Goal: Task Accomplishment & Management: Use online tool/utility

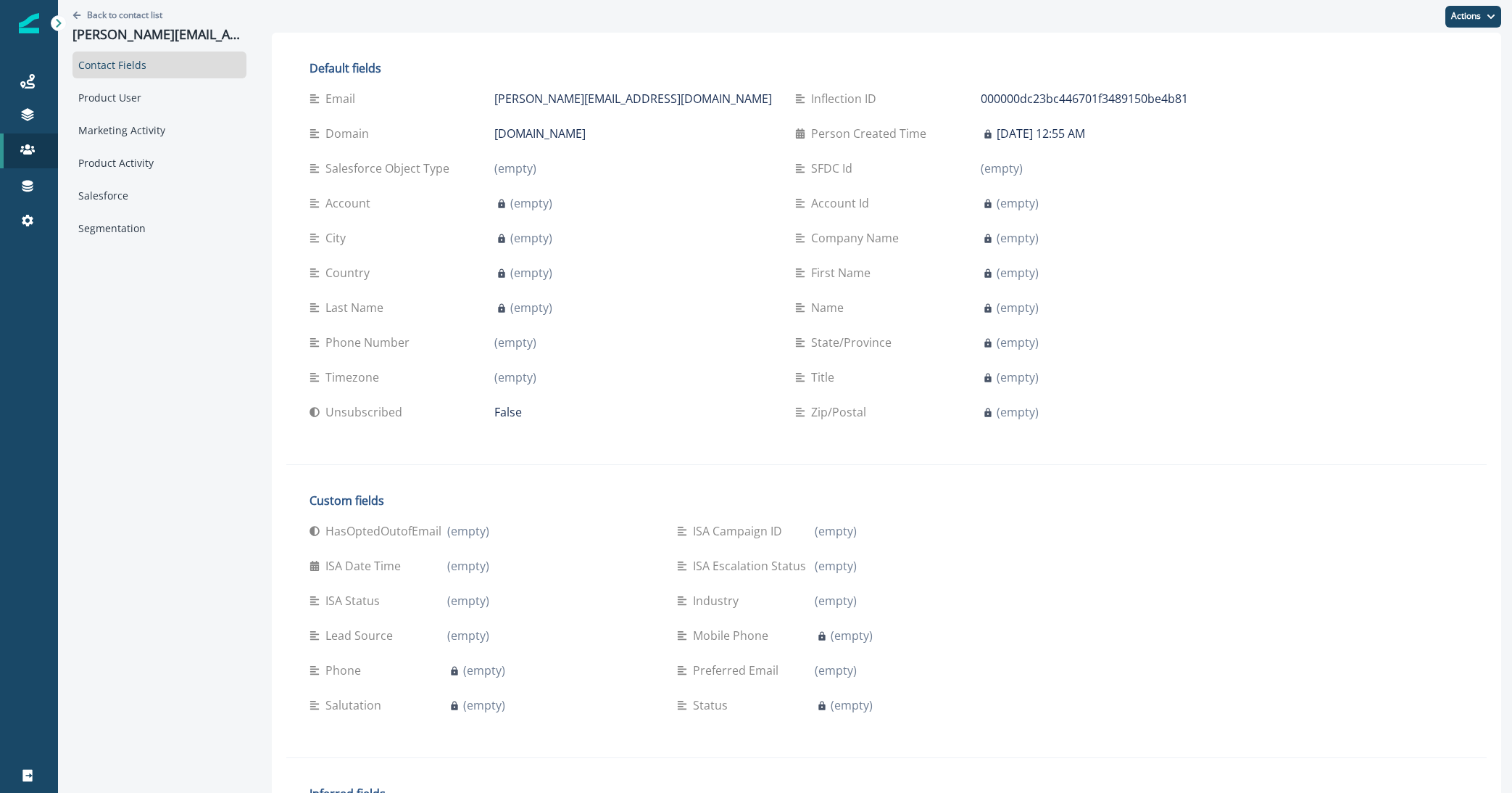
click at [13, 86] on div "Journeys" at bounding box center [28, 81] width 46 height 18
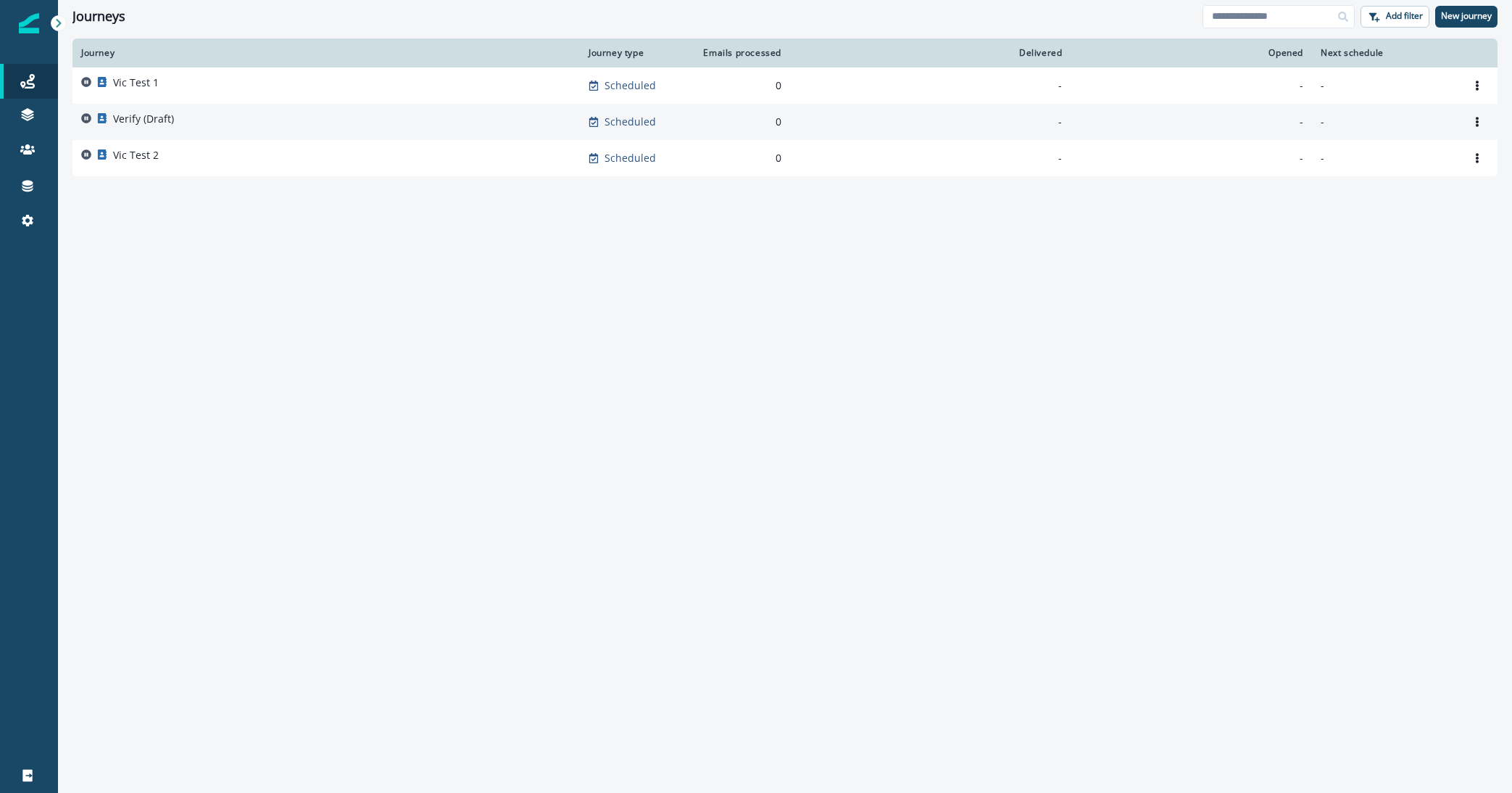
click at [144, 117] on p "Verify (Draft)" at bounding box center [144, 118] width 61 height 14
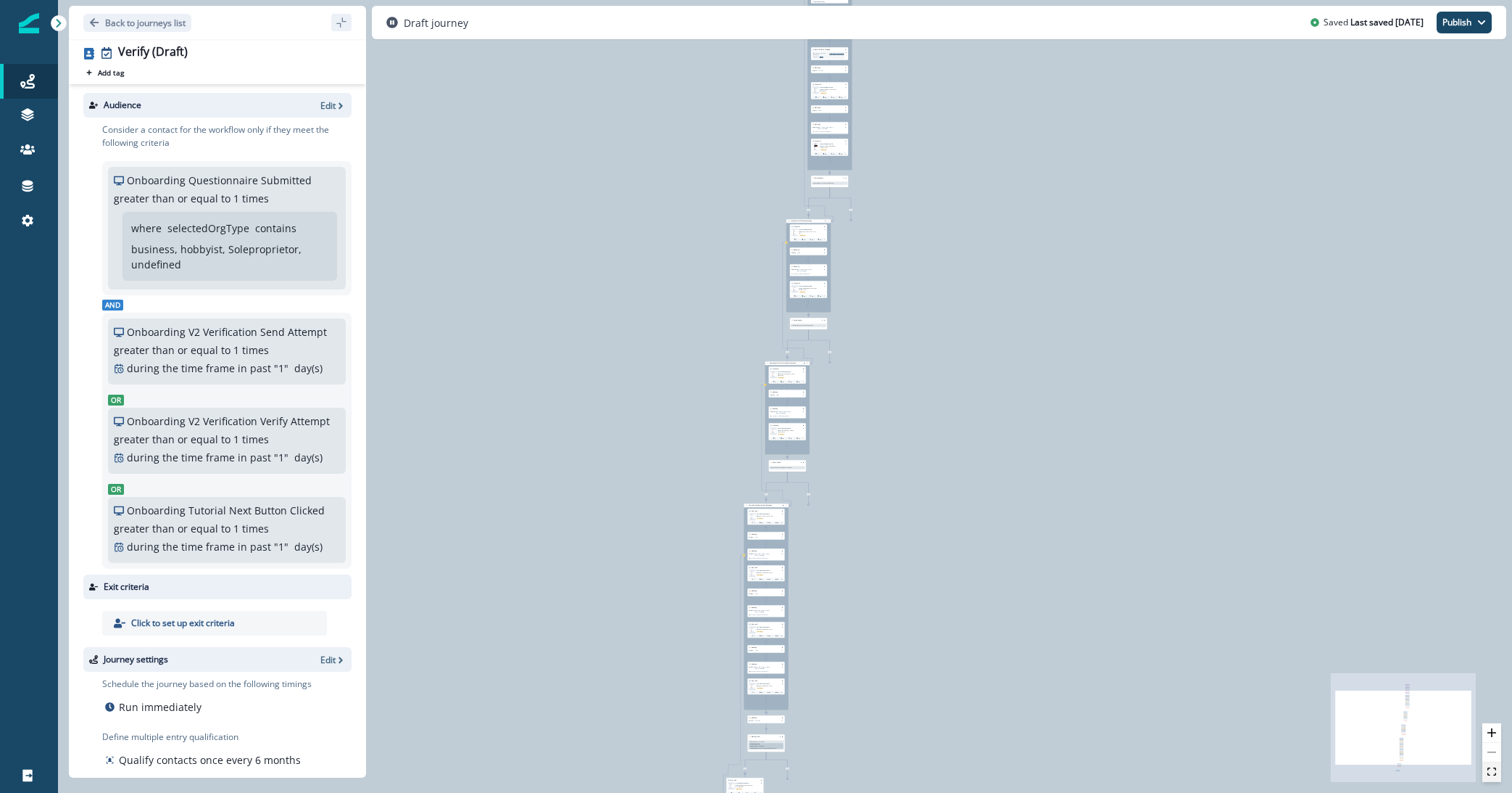
click at [1494, 772] on icon "fit view" at bounding box center [1491, 771] width 8 height 8
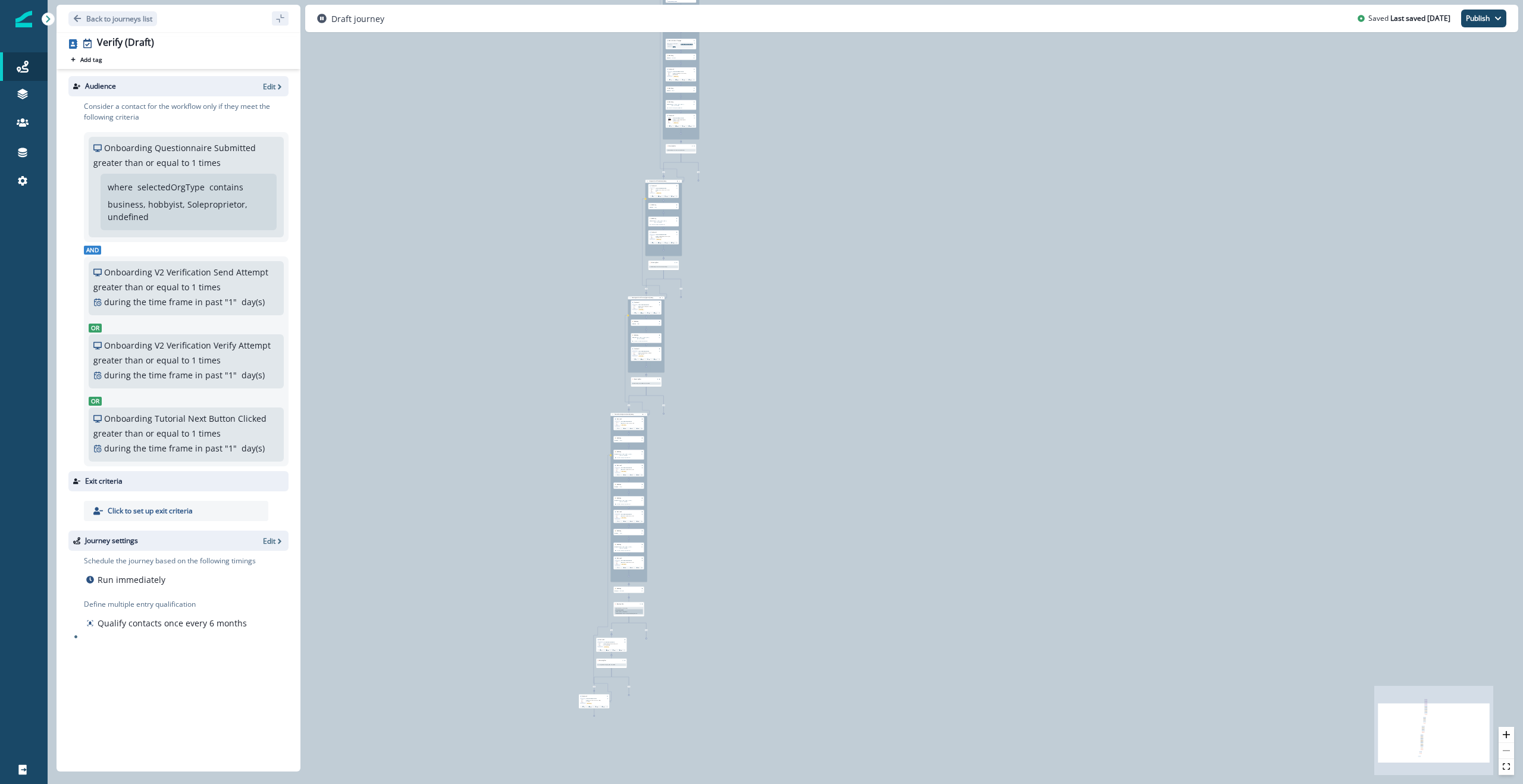
click at [479, 276] on div "0 contact has entered the journey Signup permitted journey Update value Update …" at bounding box center [785, 392] width 1475 height 784
click at [821, 317] on div "0 contact has entered the journey Signup permitted journey Update value Update …" at bounding box center [785, 392] width 1475 height 784
click at [740, 265] on div "0 contact has entered the journey Signup permitted journey Update value Update …" at bounding box center [785, 392] width 1475 height 784
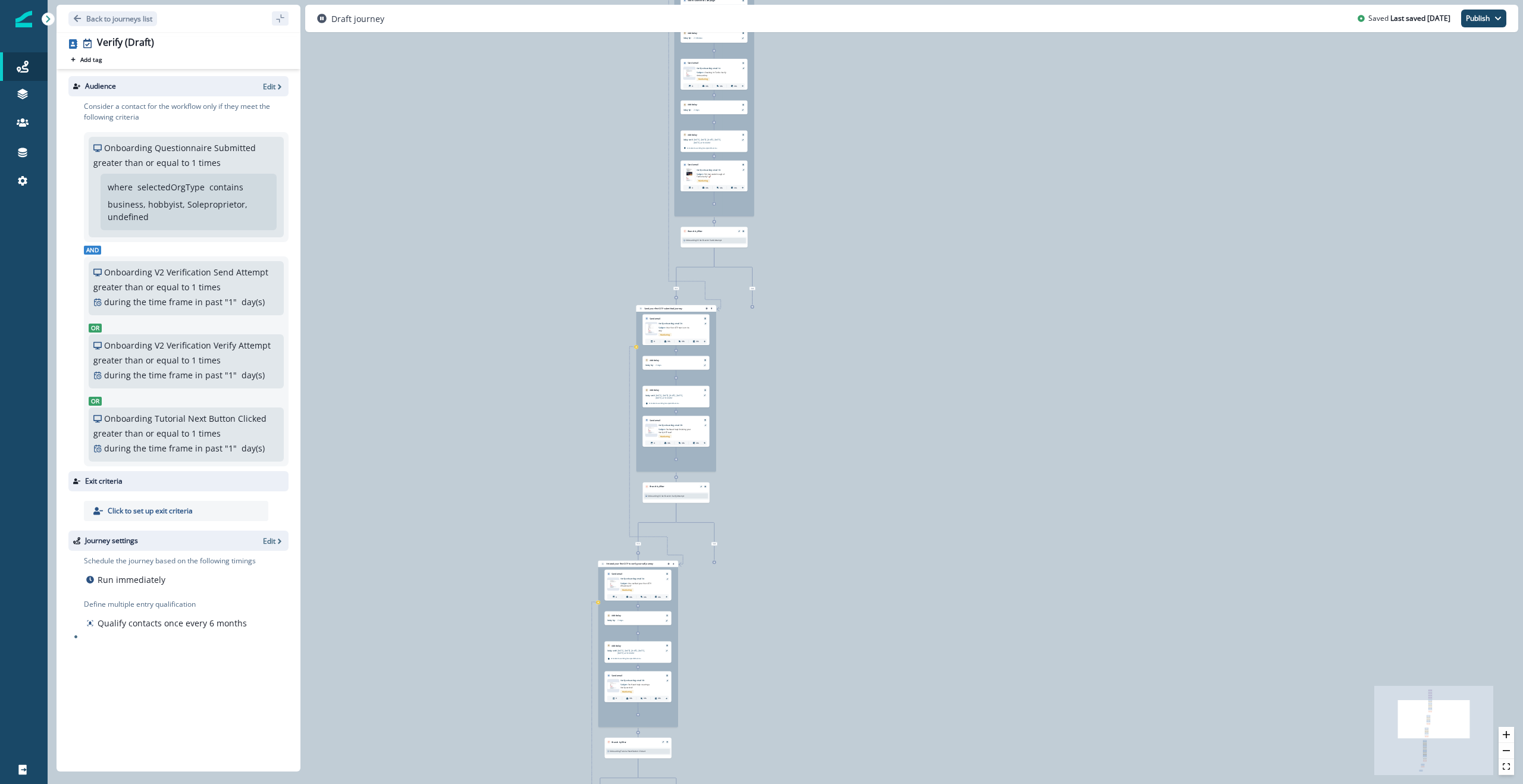
drag, startPoint x: 717, startPoint y: 236, endPoint x: 840, endPoint y: 501, distance: 292.2
click at [837, 498] on div "0 contact has entered the journey Signup permitted journey Update value Update …" at bounding box center [785, 392] width 1475 height 784
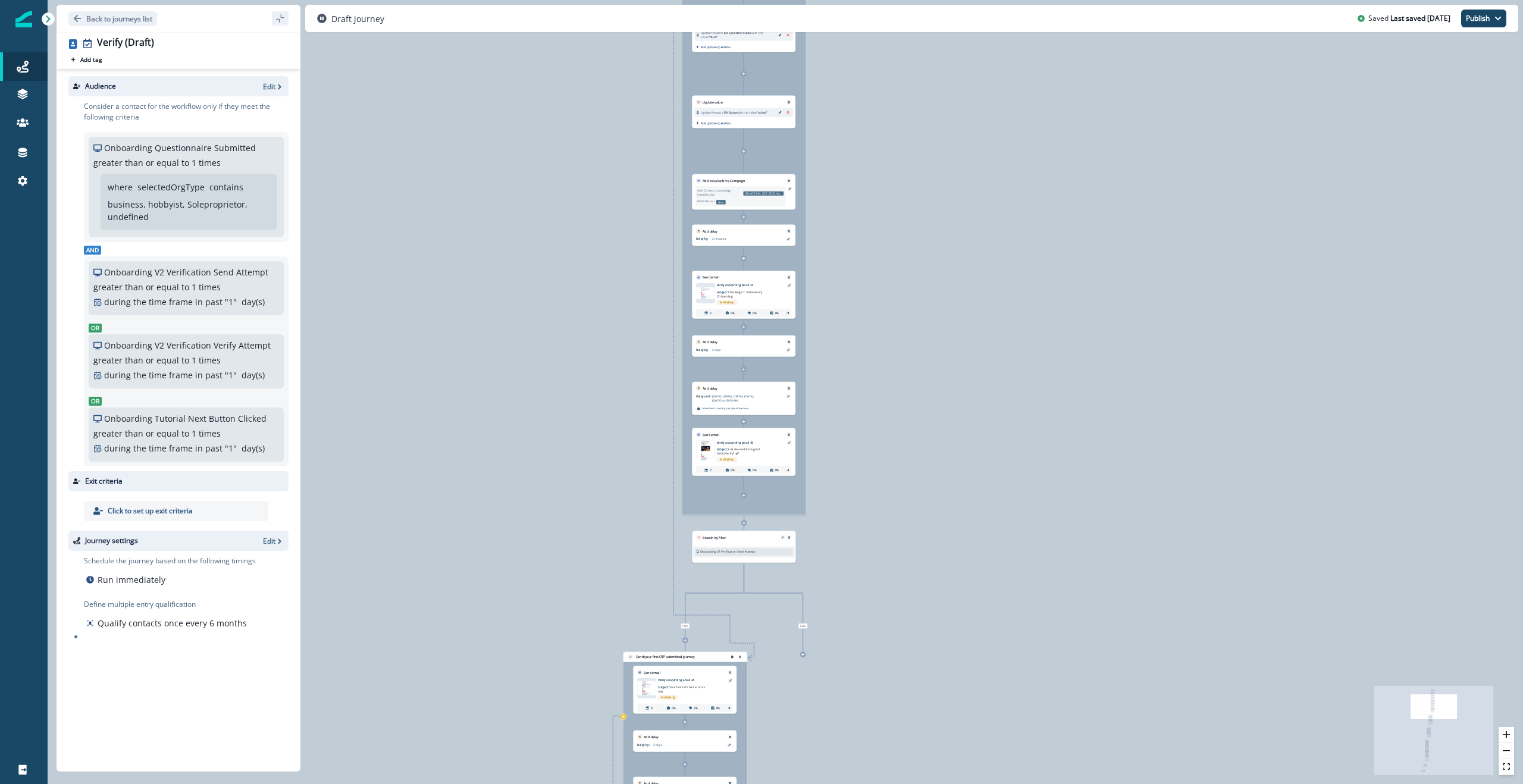
drag, startPoint x: 790, startPoint y: 214, endPoint x: 843, endPoint y: 468, distance: 259.5
click at [842, 468] on div "0 contact has entered the journey Signup permitted journey Update value Update …" at bounding box center [785, 392] width 1475 height 784
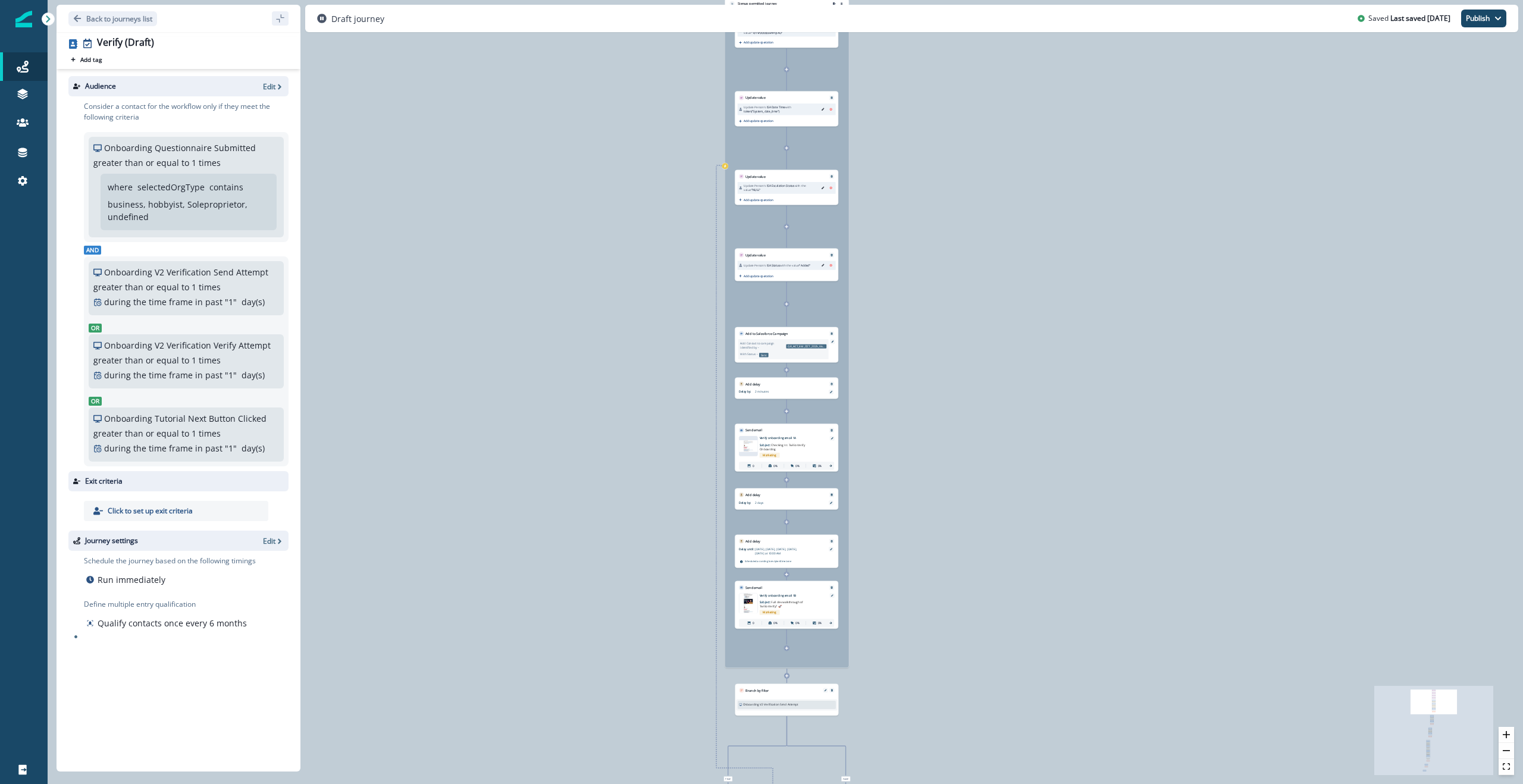
drag, startPoint x: 829, startPoint y: 279, endPoint x: 868, endPoint y: 426, distance: 152.1
click at [868, 427] on div "0 contact has entered the journey Signup permitted journey Update value Update …" at bounding box center [785, 392] width 1475 height 784
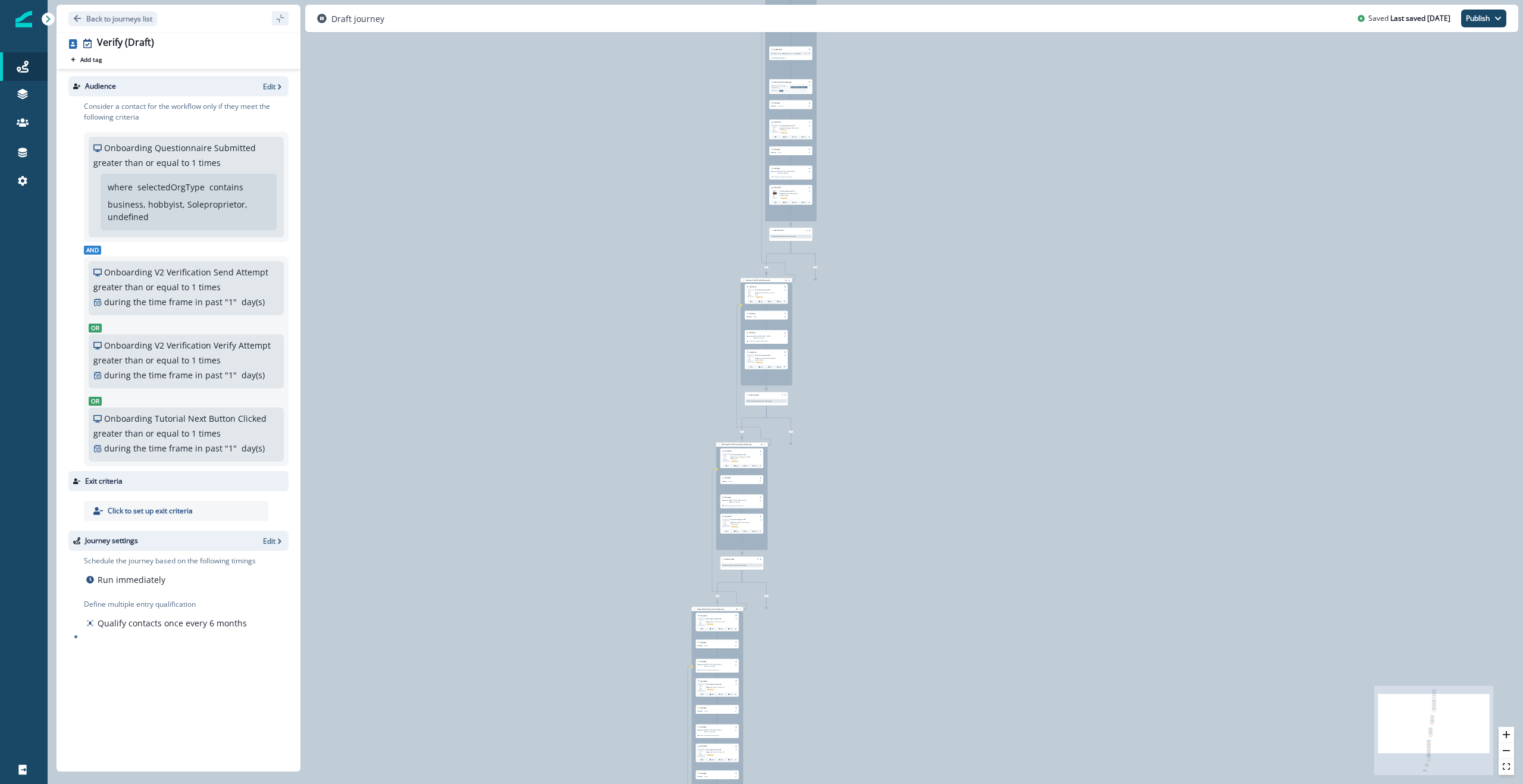
drag, startPoint x: 700, startPoint y: 603, endPoint x: 661, endPoint y: 302, distance: 303.5
click at [660, 300] on div "0 contact has entered the journey Signup permitted journey Update value Update …" at bounding box center [785, 392] width 1475 height 784
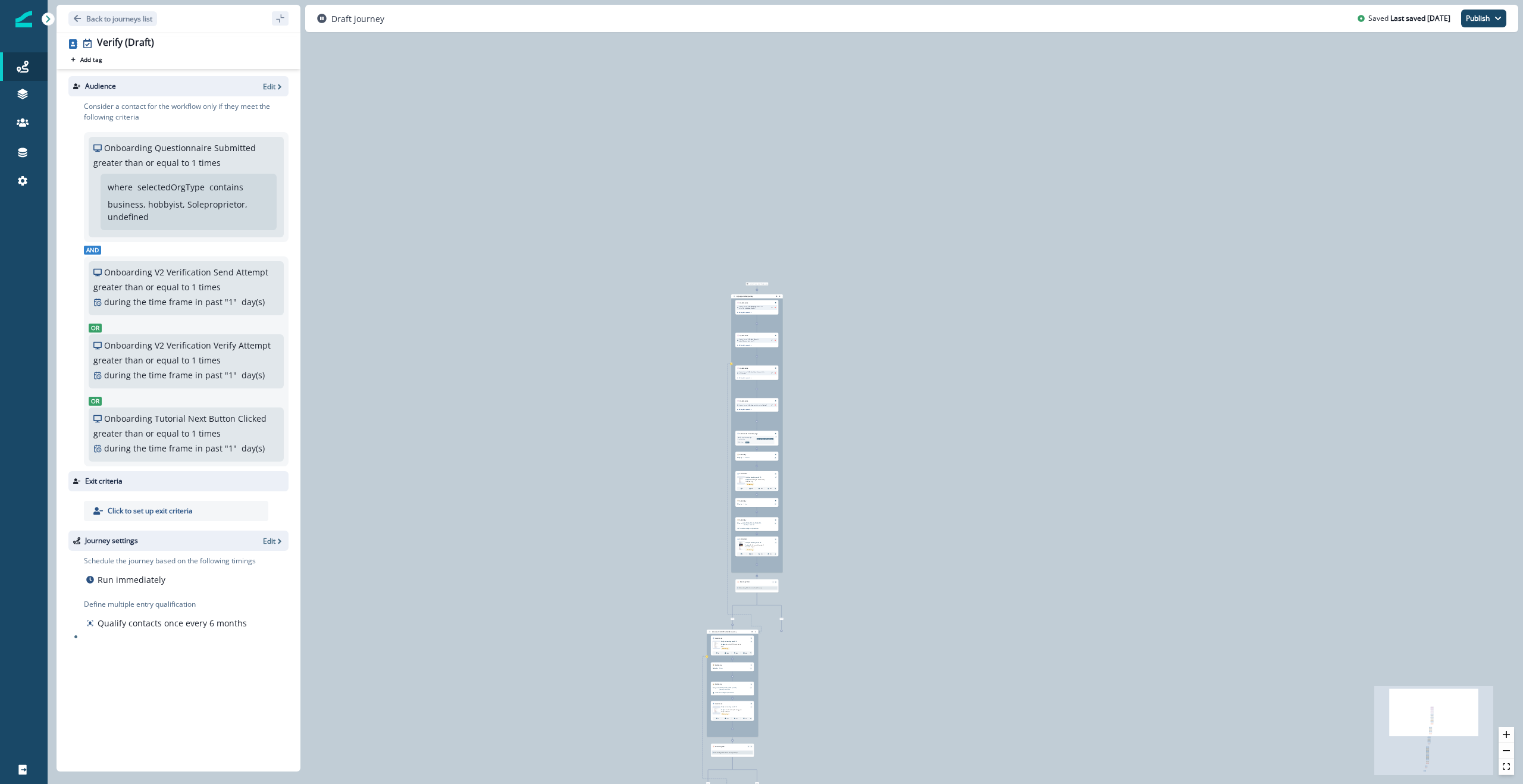
drag, startPoint x: 664, startPoint y: 258, endPoint x: 630, endPoint y: 606, distance: 349.7
click at [630, 606] on div "0 contact has entered the journey Signup permitted journey Update value Update …" at bounding box center [785, 392] width 1475 height 784
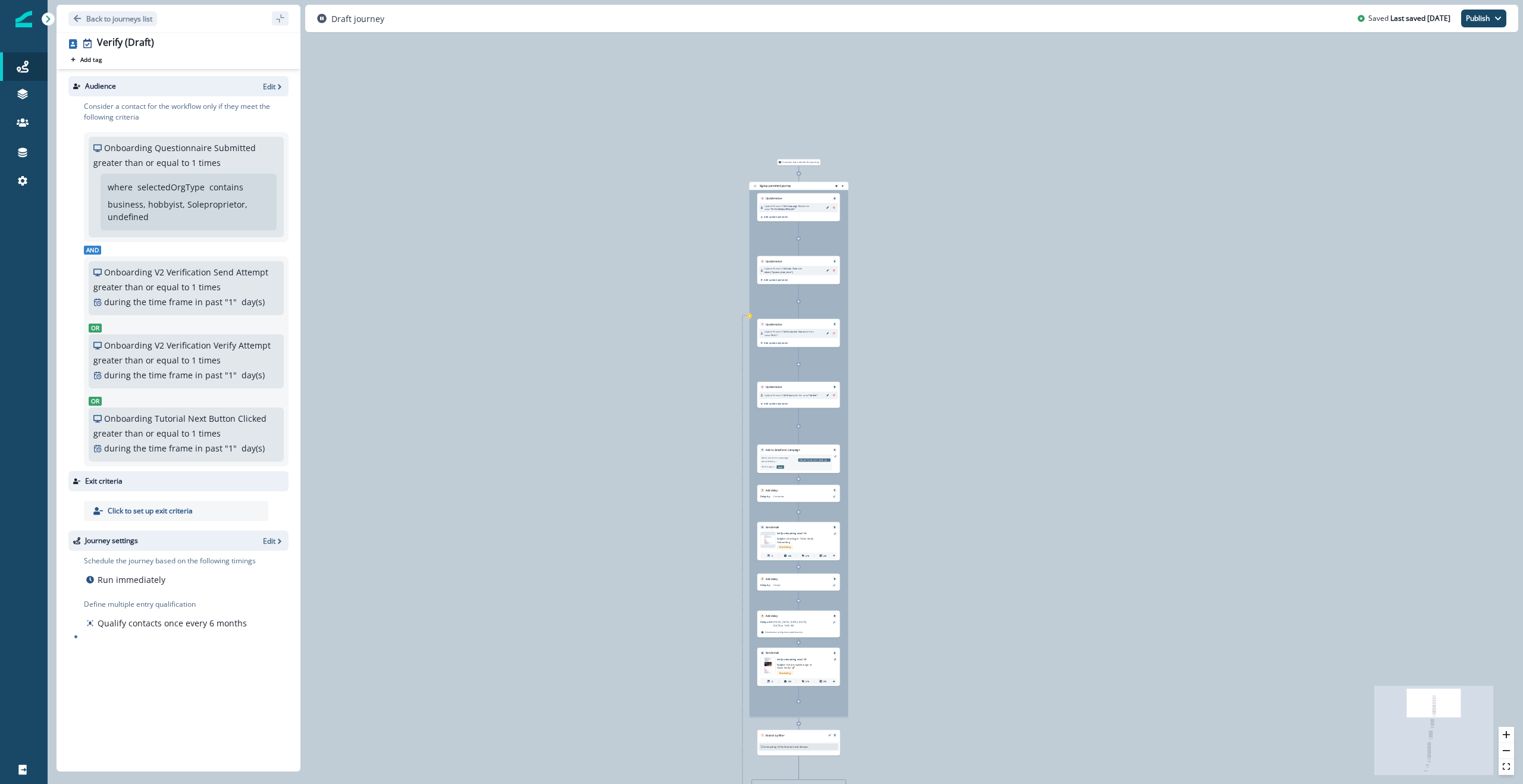
drag, startPoint x: 731, startPoint y: 297, endPoint x: 702, endPoint y: 322, distance: 38.3
click at [702, 322] on div "0 contact has entered the journey Signup permitted journey Update value Update …" at bounding box center [785, 392] width 1475 height 784
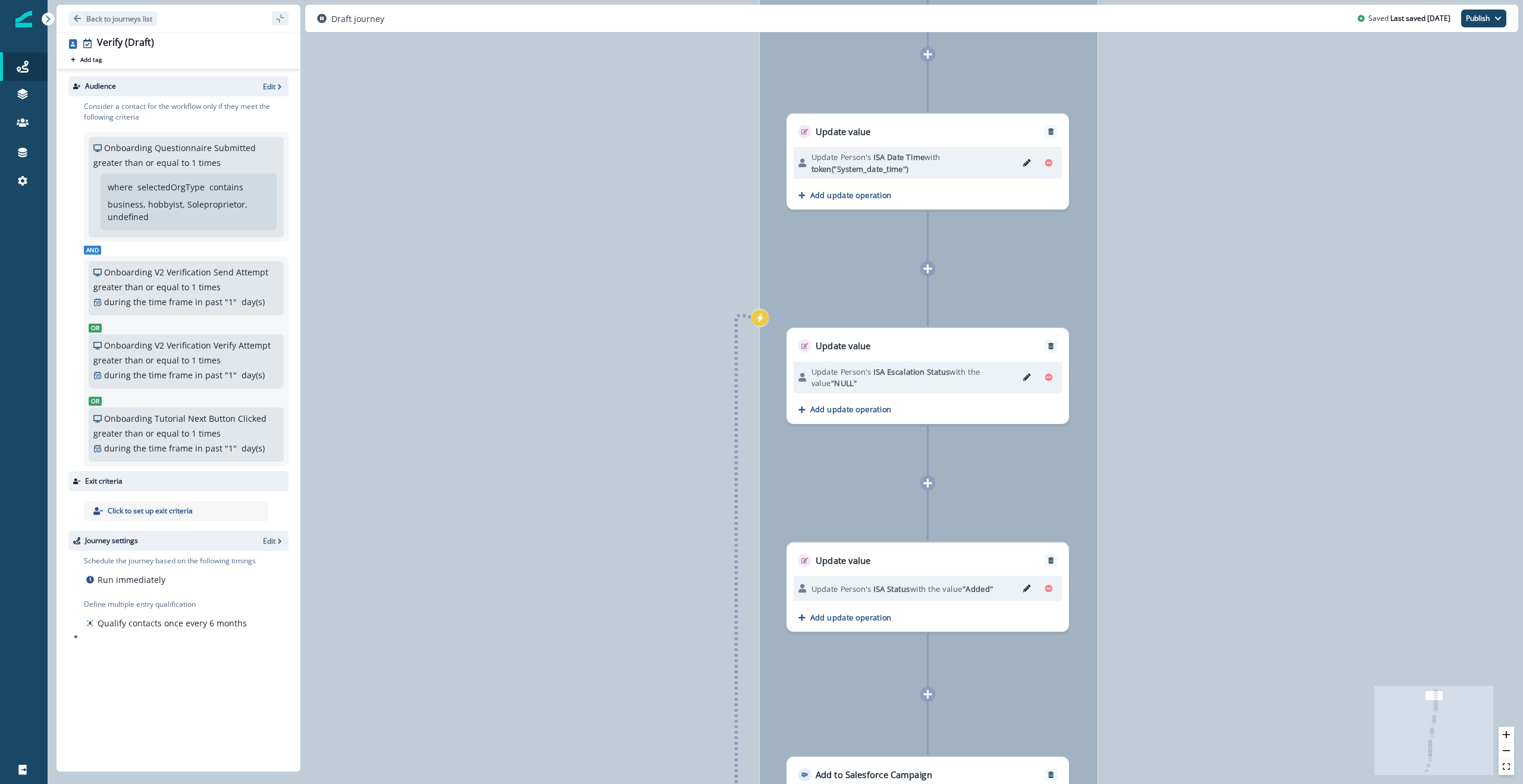
drag, startPoint x: 761, startPoint y: 321, endPoint x: 676, endPoint y: 305, distance: 86.5
click at [640, 279] on div "0 contact has entered the journey Signup permitted journey Update value Update …" at bounding box center [785, 392] width 1475 height 784
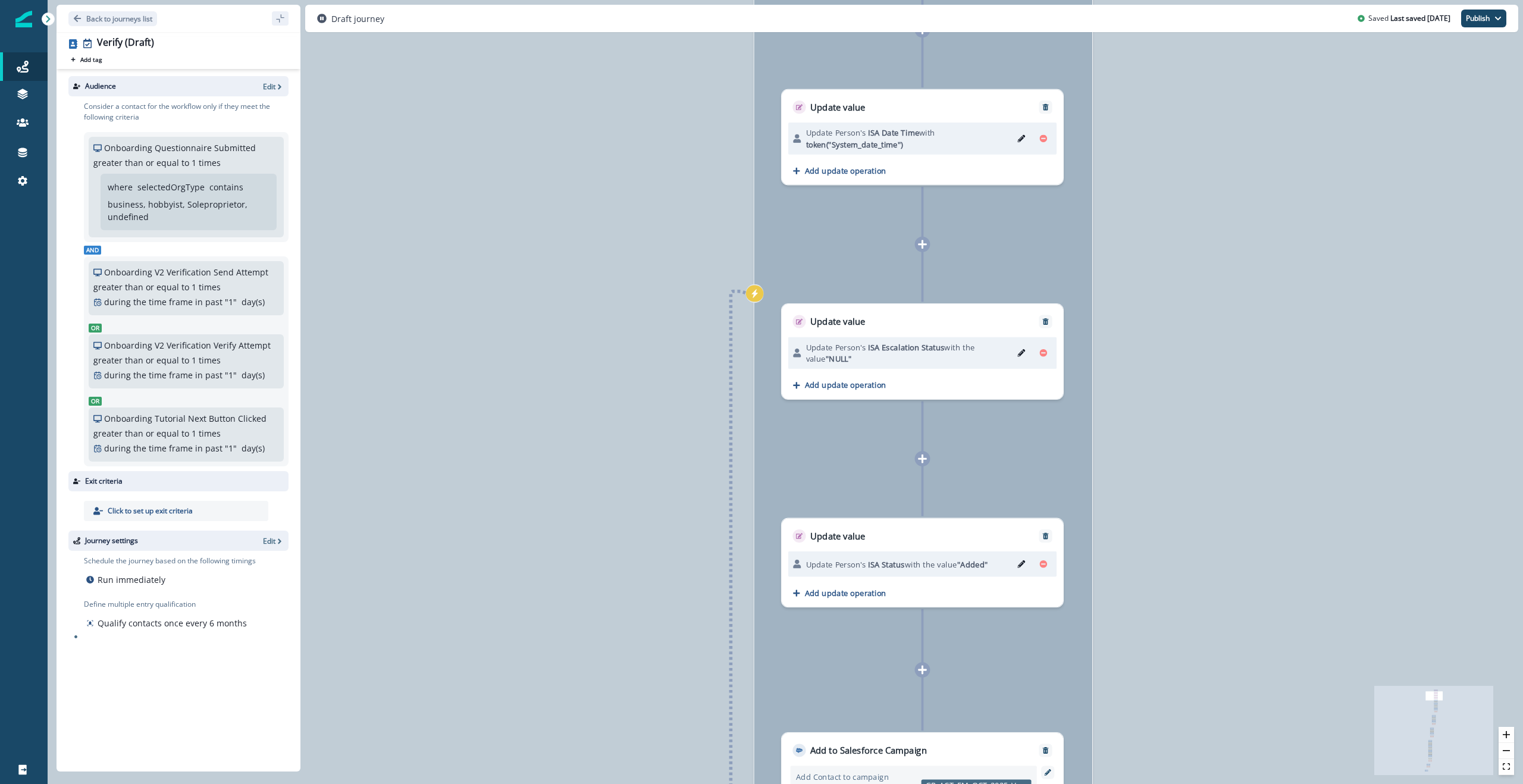
drag, startPoint x: 625, startPoint y: 285, endPoint x: 622, endPoint y: 263, distance: 22.2
click at [622, 263] on div "0 contact has entered the journey Signup permitted journey Update value Update …" at bounding box center [785, 392] width 1475 height 784
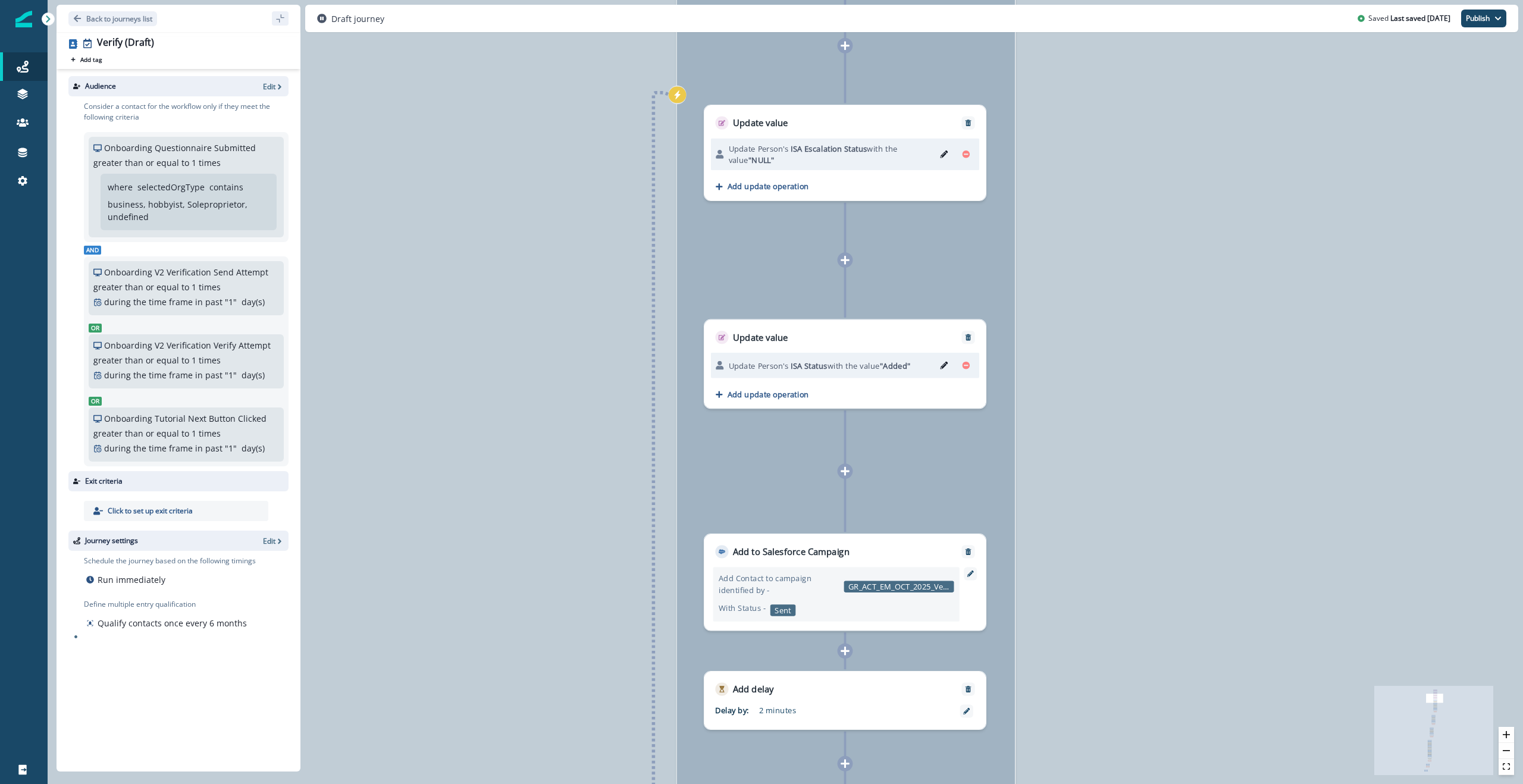
drag, startPoint x: 625, startPoint y: 521, endPoint x: 548, endPoint y: 322, distance: 213.4
click at [548, 322] on div "0 contact has entered the journey Signup permitted journey Update value Update …" at bounding box center [785, 392] width 1475 height 784
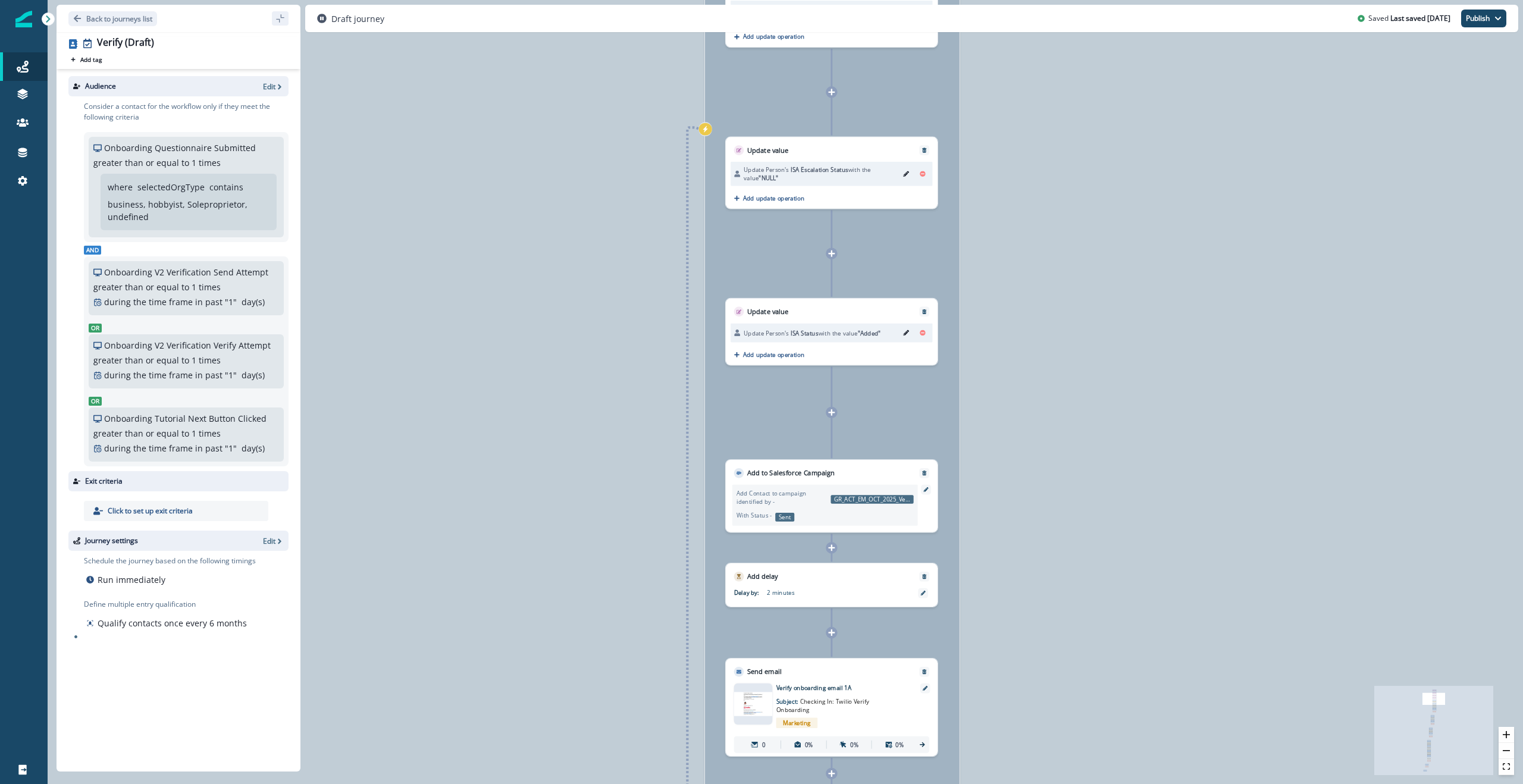
drag, startPoint x: 614, startPoint y: 497, endPoint x: 620, endPoint y: 452, distance: 45.4
click at [620, 452] on div "0 contact has entered the journey Signup permitted journey Update value Update …" at bounding box center [785, 392] width 1475 height 784
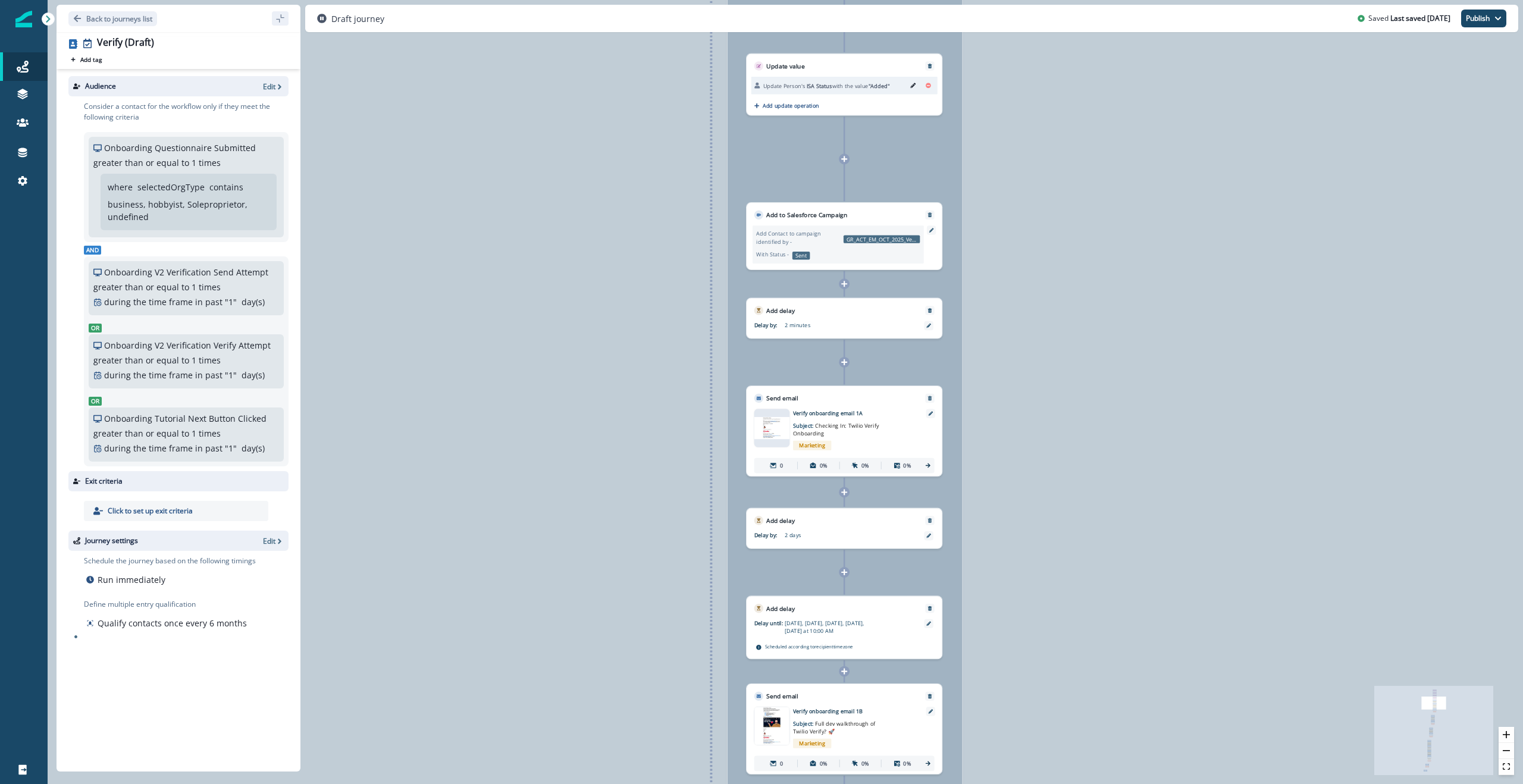
drag, startPoint x: 575, startPoint y: 632, endPoint x: 595, endPoint y: 345, distance: 287.7
click at [595, 345] on div "0 contact has entered the journey Signup permitted journey Update value Update …" at bounding box center [785, 392] width 1475 height 784
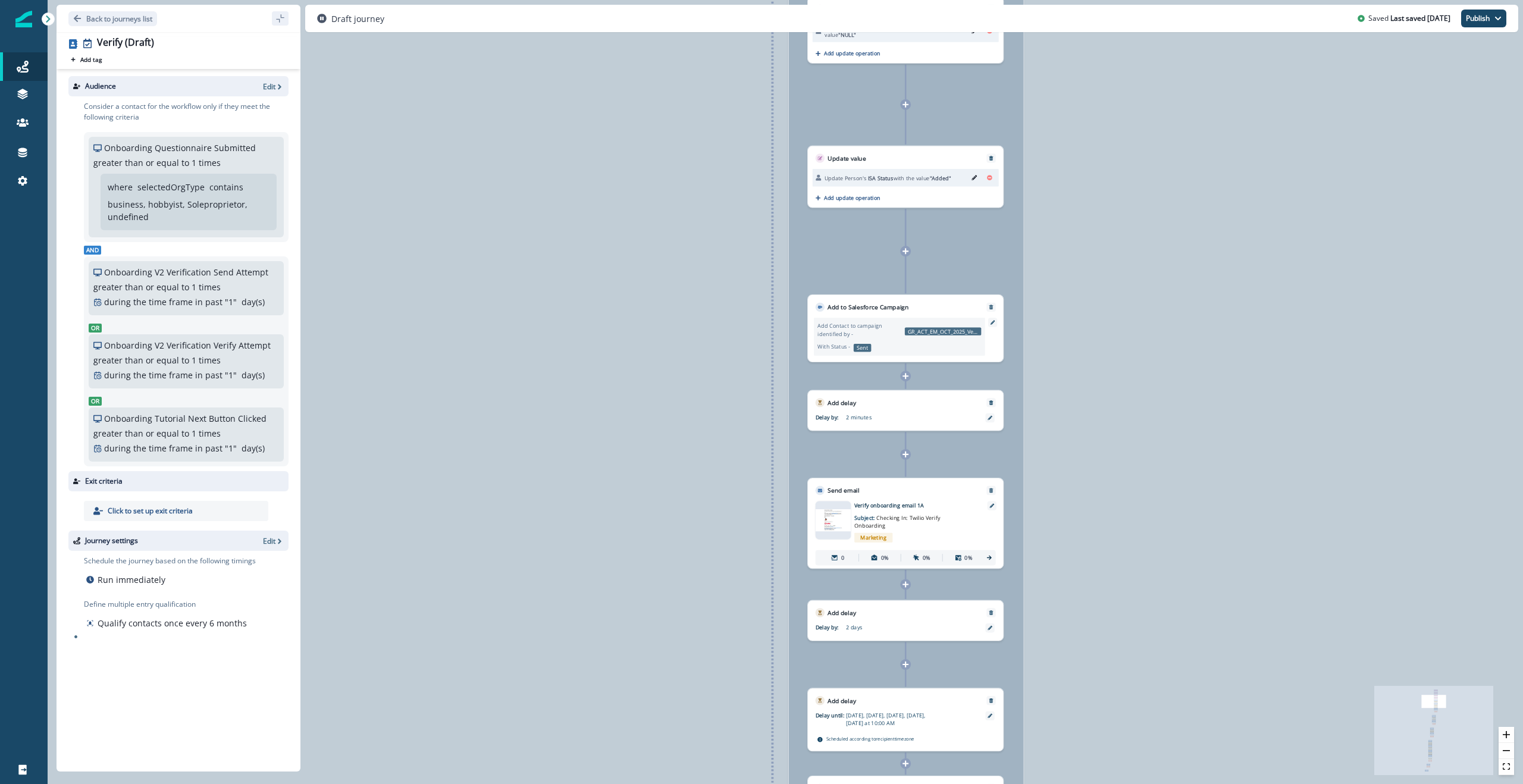
drag, startPoint x: 595, startPoint y: 396, endPoint x: 633, endPoint y: 548, distance: 156.7
click at [633, 548] on div "0 contact has entered the journey Signup permitted journey Update value Update …" at bounding box center [785, 392] width 1475 height 784
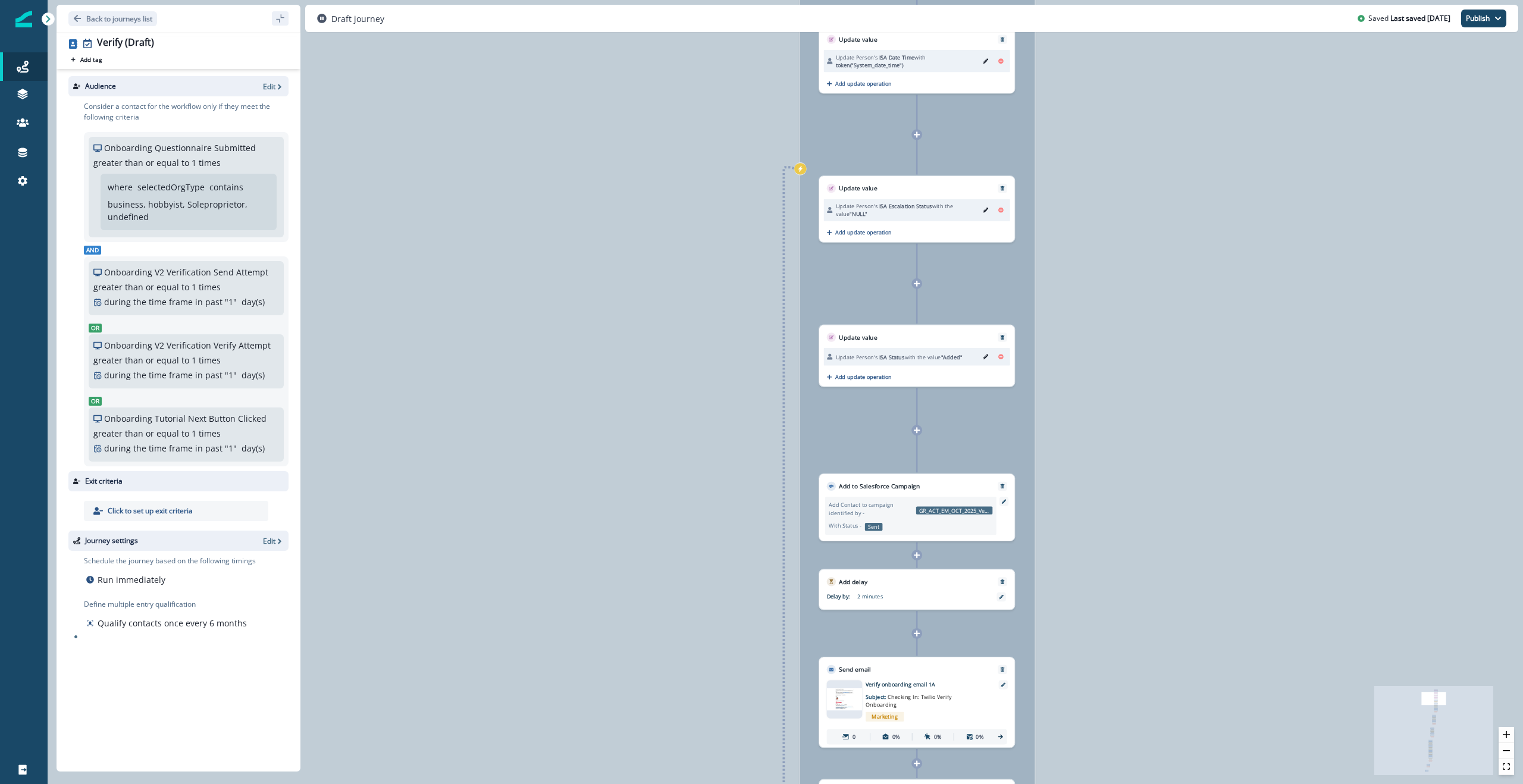
drag, startPoint x: 652, startPoint y: 347, endPoint x: 656, endPoint y: 442, distance: 95.1
click at [653, 452] on div "0 contact has entered the journey Signup permitted journey Update value Update …" at bounding box center [785, 392] width 1475 height 784
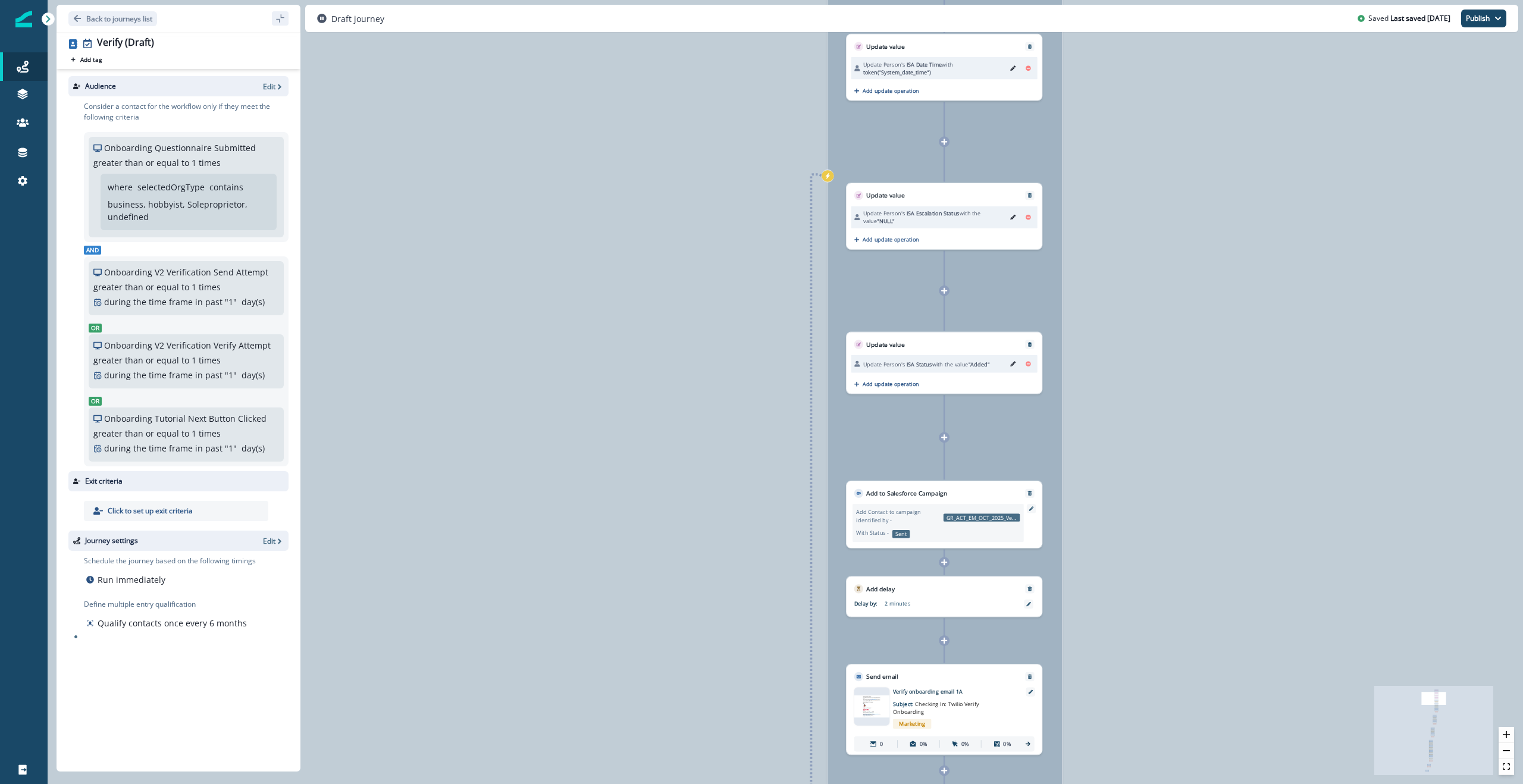
drag, startPoint x: 670, startPoint y: 405, endPoint x: 697, endPoint y: 412, distance: 27.9
click at [697, 412] on div "0 contact has entered the journey Signup permitted journey Update value Update …" at bounding box center [785, 392] width 1475 height 784
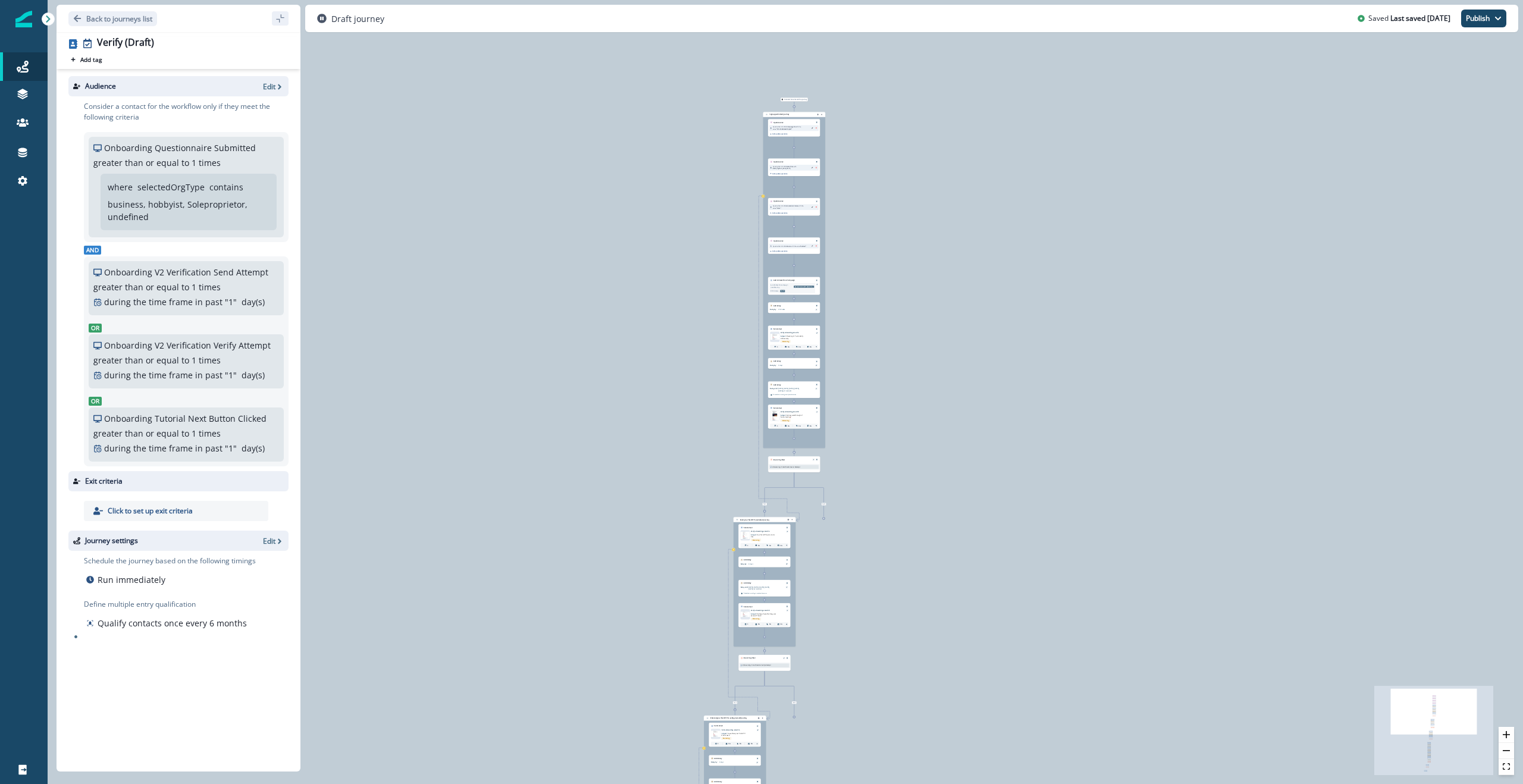
drag, startPoint x: 633, startPoint y: 494, endPoint x: 678, endPoint y: 369, distance: 132.9
click at [661, 302] on div "0 contact has entered the journey Signup permitted journey Update value Update …" at bounding box center [785, 392] width 1475 height 784
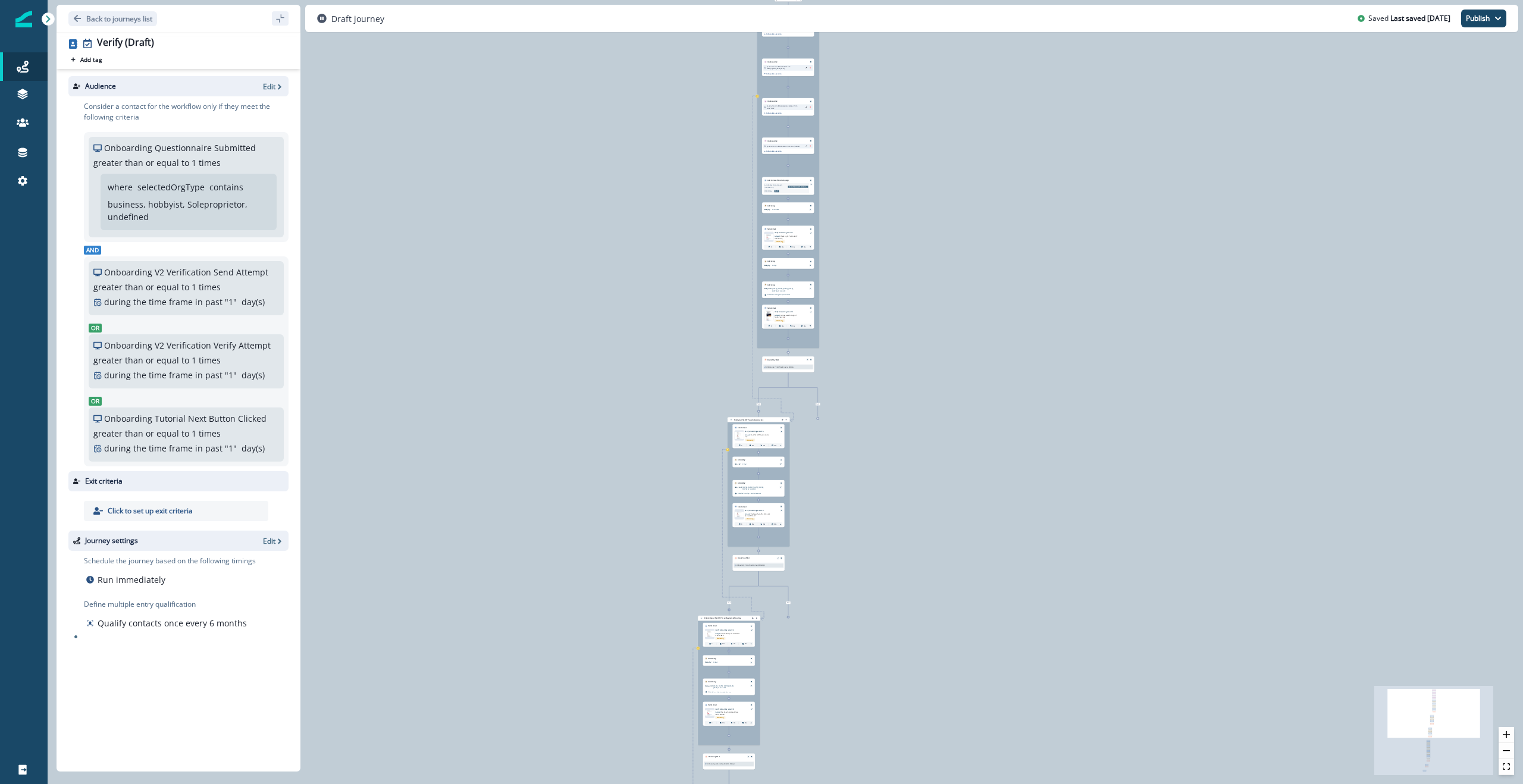
drag, startPoint x: 689, startPoint y: 484, endPoint x: 690, endPoint y: 412, distance: 72.0
click at [690, 412] on div "0 contact has entered the journey Signup permitted journey Update value Update …" at bounding box center [785, 392] width 1475 height 784
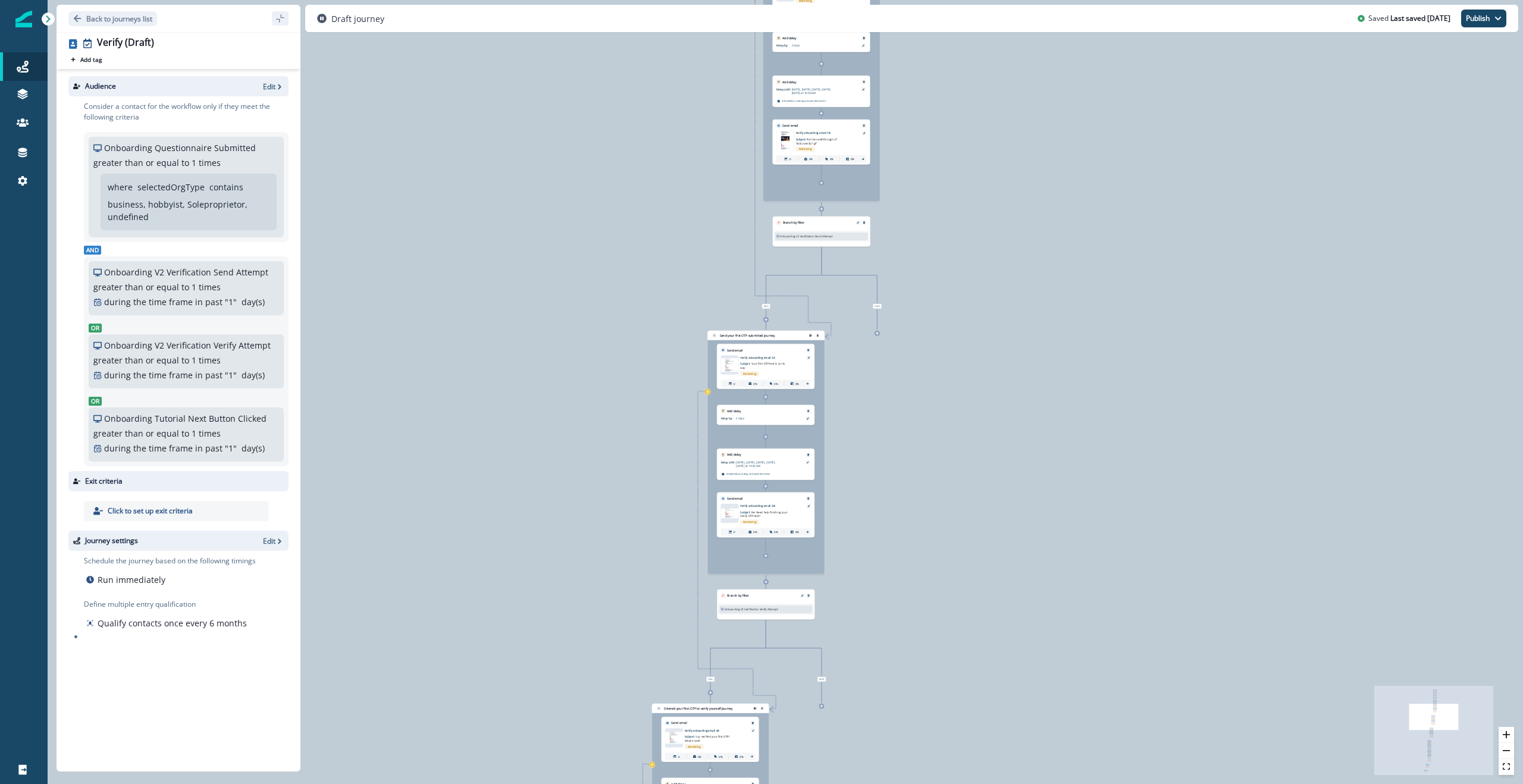
drag, startPoint x: 683, startPoint y: 471, endPoint x: 627, endPoint y: 375, distance: 111.1
click at [627, 375] on div "0 contact has entered the journey Signup permitted journey Update value Update …" at bounding box center [785, 392] width 1475 height 784
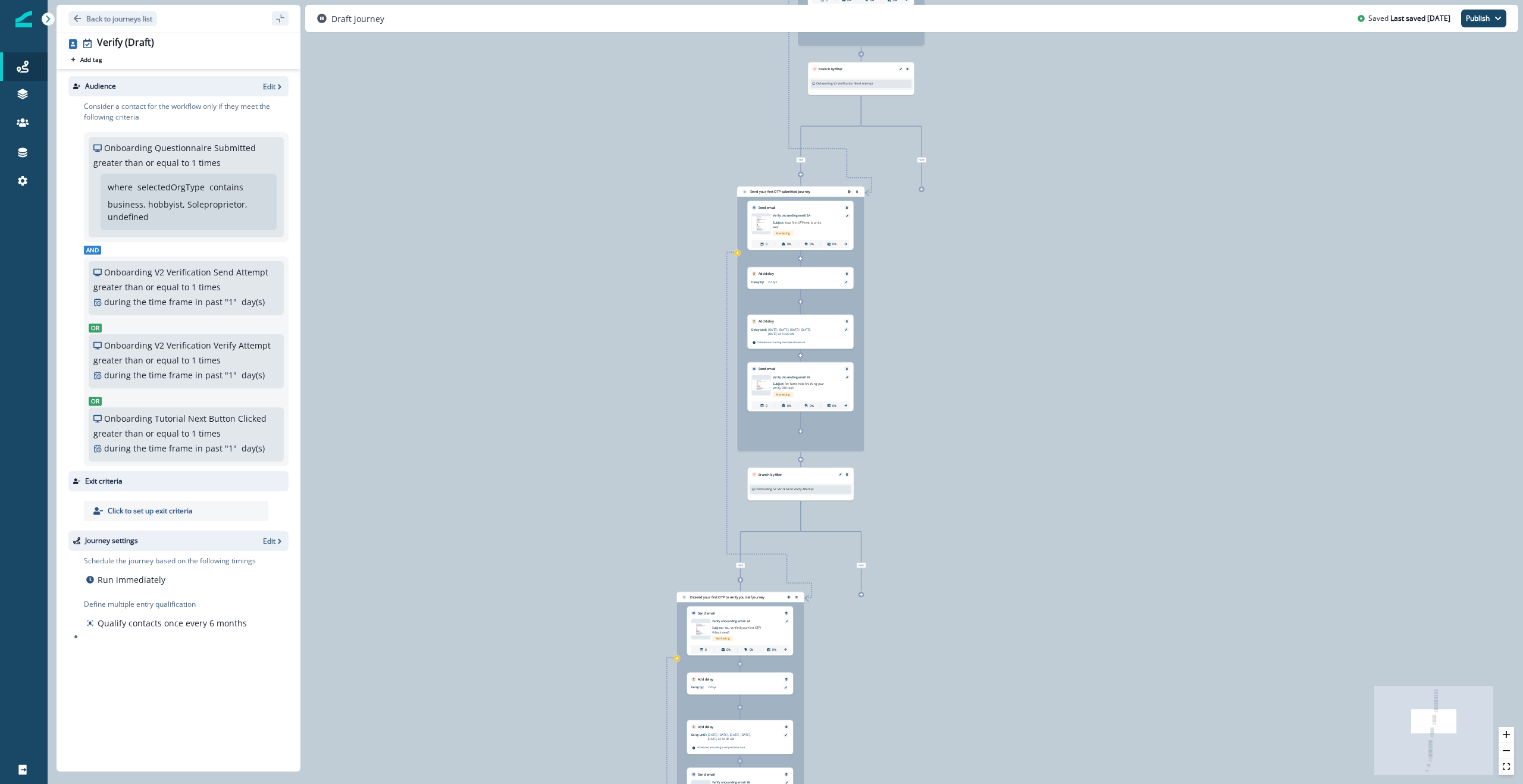
drag, startPoint x: 583, startPoint y: 572, endPoint x: 619, endPoint y: 410, distance: 166.0
click at [619, 410] on div "0 contact has entered the journey Signup permitted journey Update value Update …" at bounding box center [785, 392] width 1475 height 784
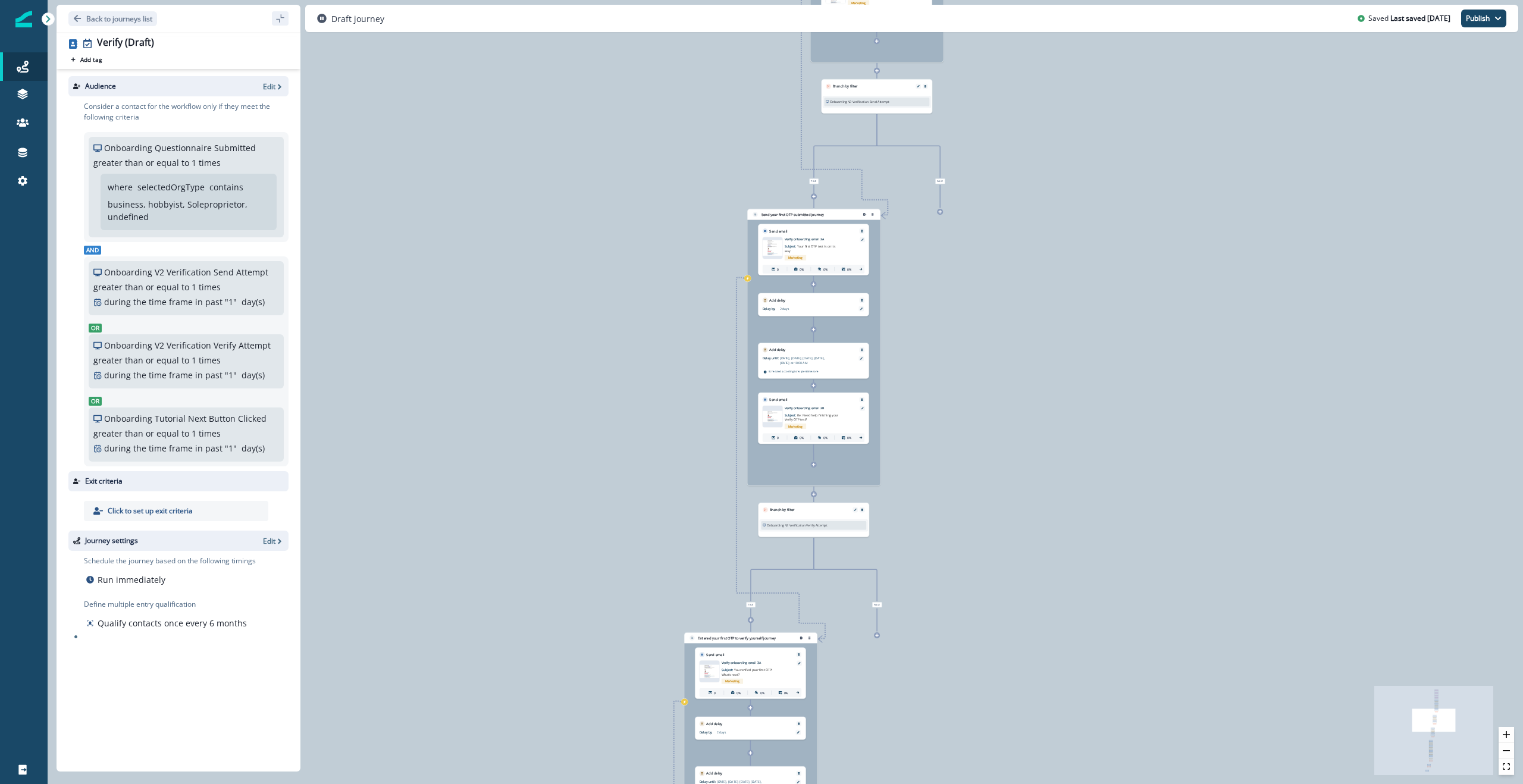
drag, startPoint x: 486, startPoint y: 289, endPoint x: 498, endPoint y: 345, distance: 57.3
click at [498, 345] on div "0 contact has entered the journey Signup permitted journey Update value Update …" at bounding box center [785, 392] width 1475 height 784
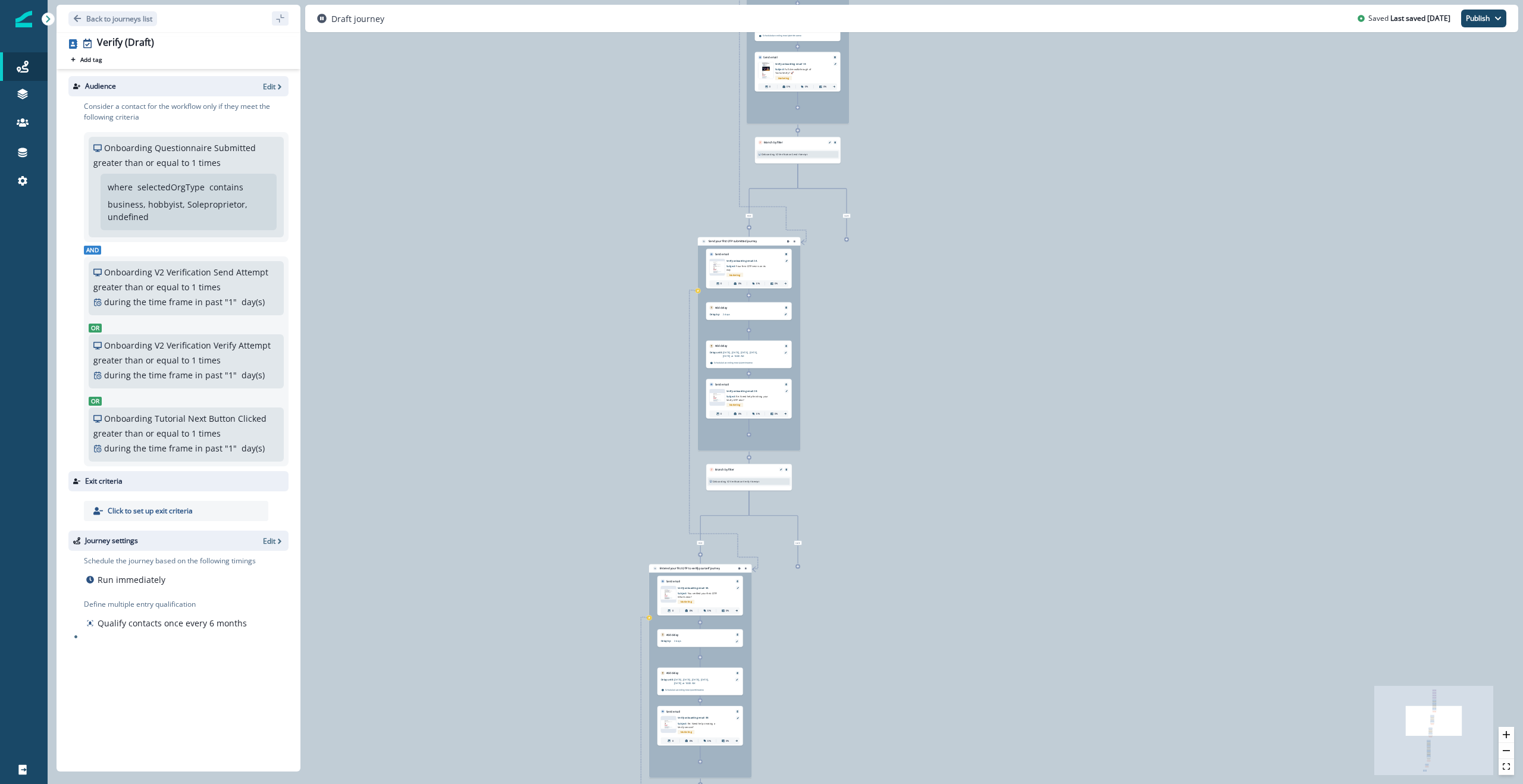
drag, startPoint x: 521, startPoint y: 402, endPoint x: 523, endPoint y: 386, distance: 16.1
click at [523, 386] on div "0 contact has entered the journey Signup permitted journey Update value Update …" at bounding box center [785, 392] width 1475 height 784
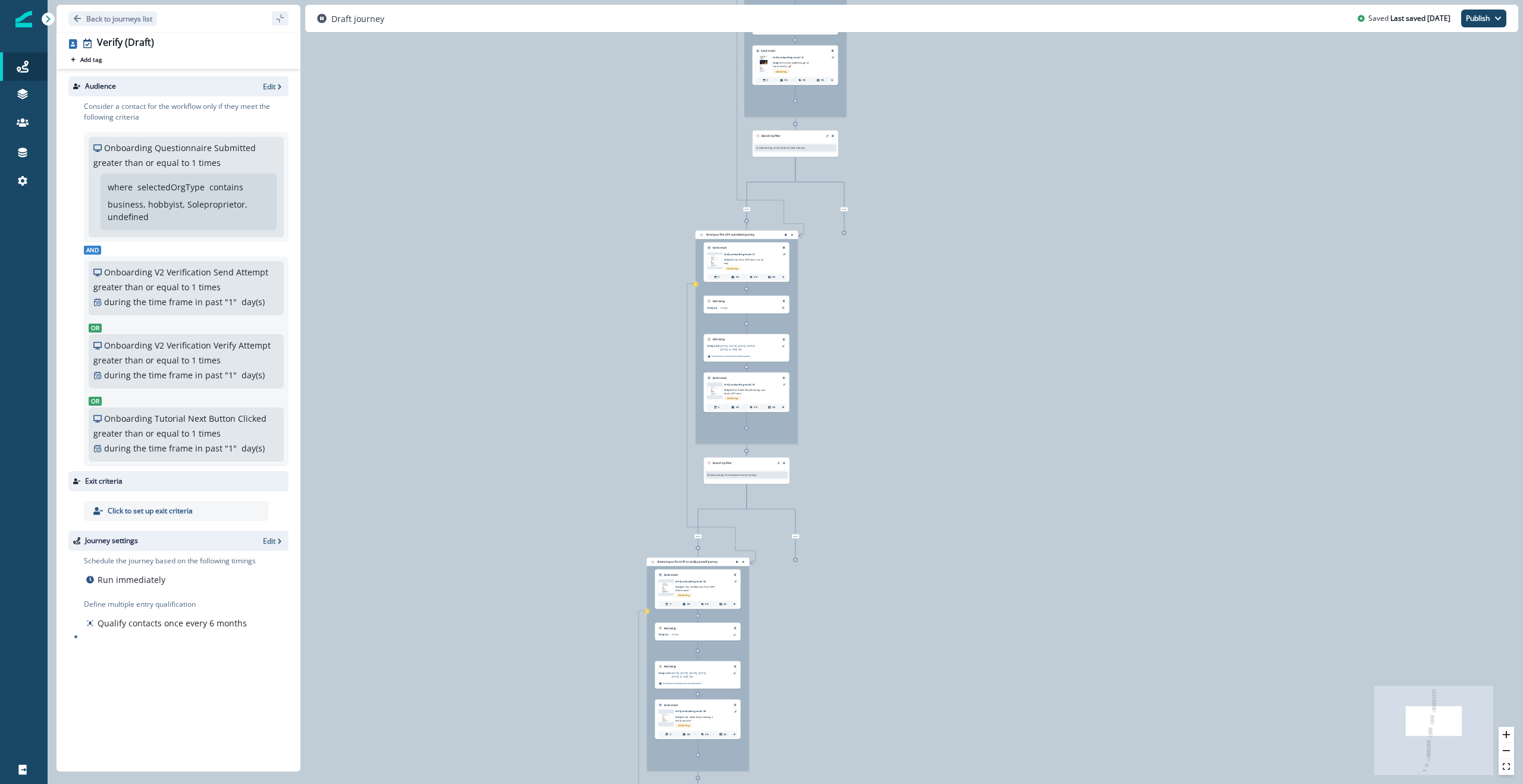
drag, startPoint x: 575, startPoint y: 297, endPoint x: 573, endPoint y: 290, distance: 7.3
click at [573, 290] on div "0 contact has entered the journey Signup permitted journey Update value Update …" at bounding box center [785, 392] width 1475 height 784
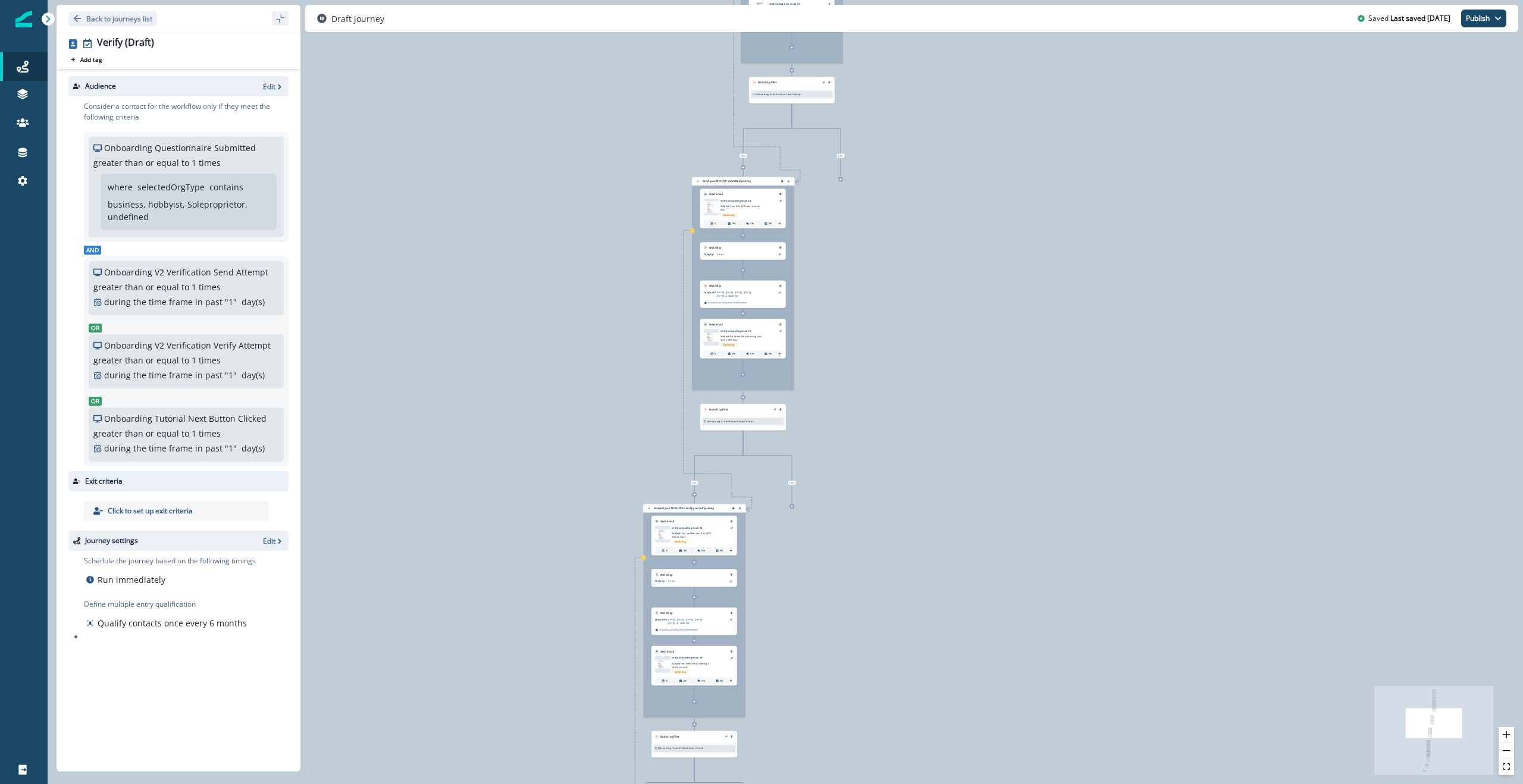
drag, startPoint x: 550, startPoint y: 283, endPoint x: 546, endPoint y: 229, distance: 54.1
click at [546, 229] on div "0 contact has entered the journey Signup permitted journey Update value Update …" at bounding box center [785, 392] width 1475 height 784
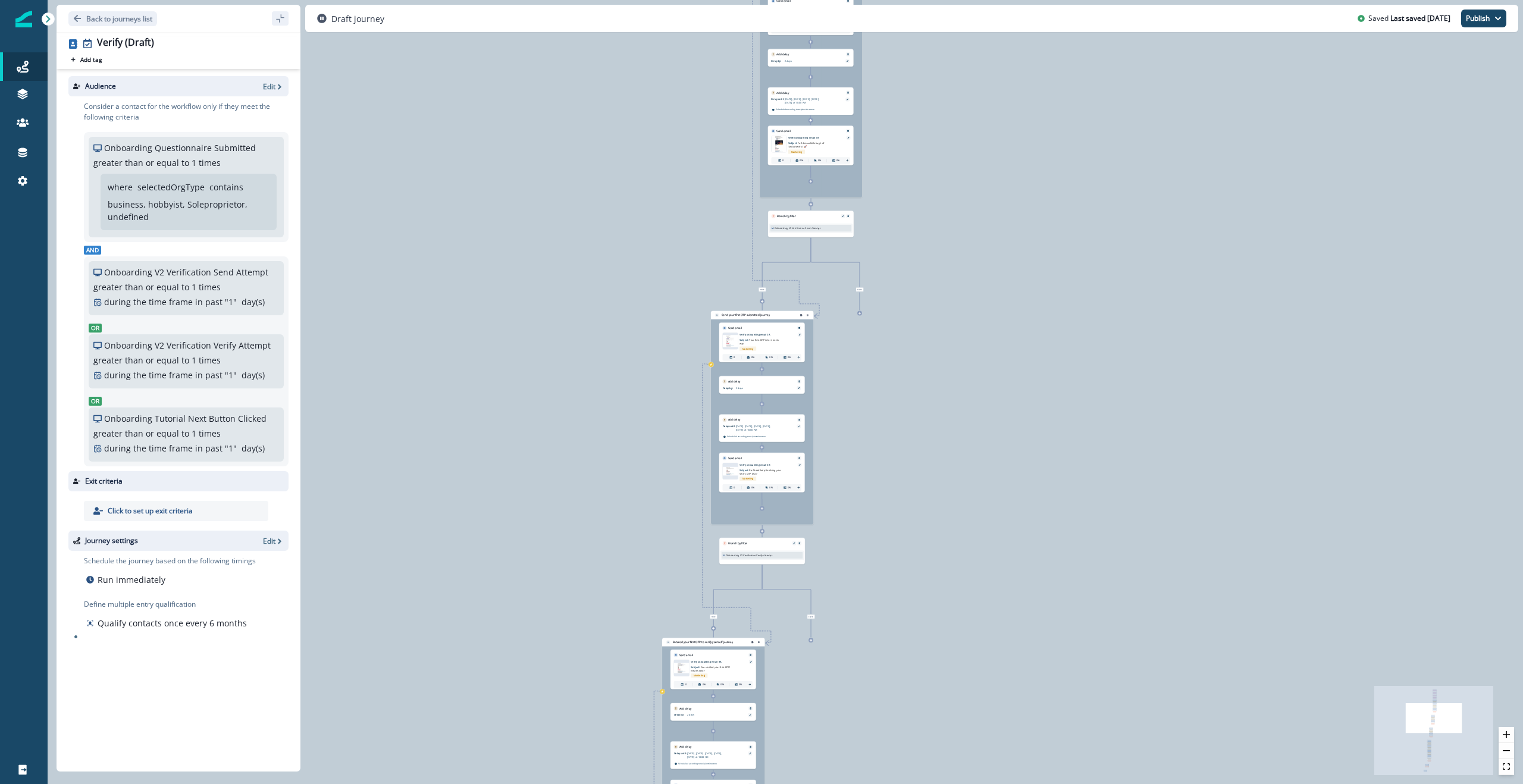
drag, startPoint x: 533, startPoint y: 192, endPoint x: 551, endPoint y: 326, distance: 135.2
click at [551, 326] on div "0 contact has entered the journey Signup permitted journey Update value Update …" at bounding box center [785, 392] width 1475 height 784
click at [22, 61] on icon at bounding box center [22, 66] width 12 height 12
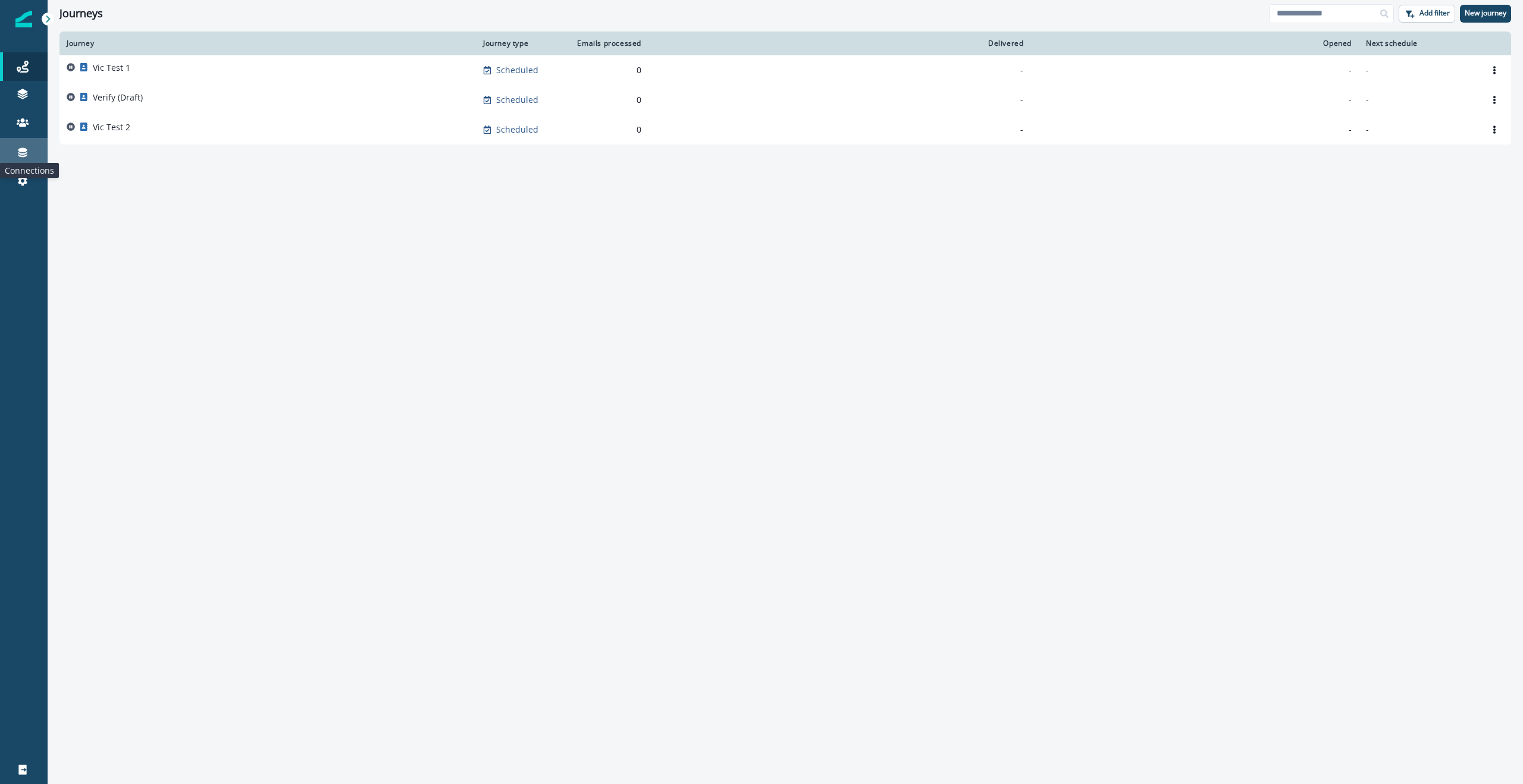
click at [18, 149] on icon at bounding box center [23, 152] width 9 height 9
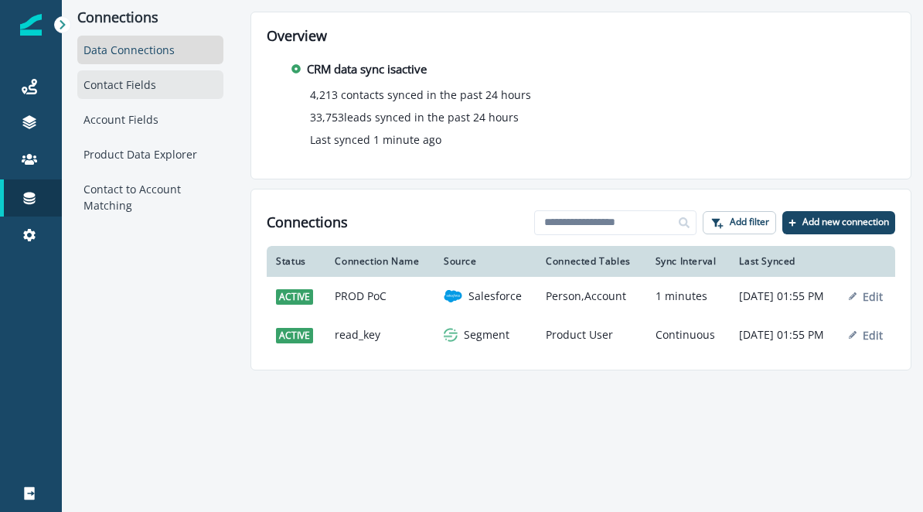
click at [93, 76] on div "Contact Fields" at bounding box center [150, 84] width 146 height 29
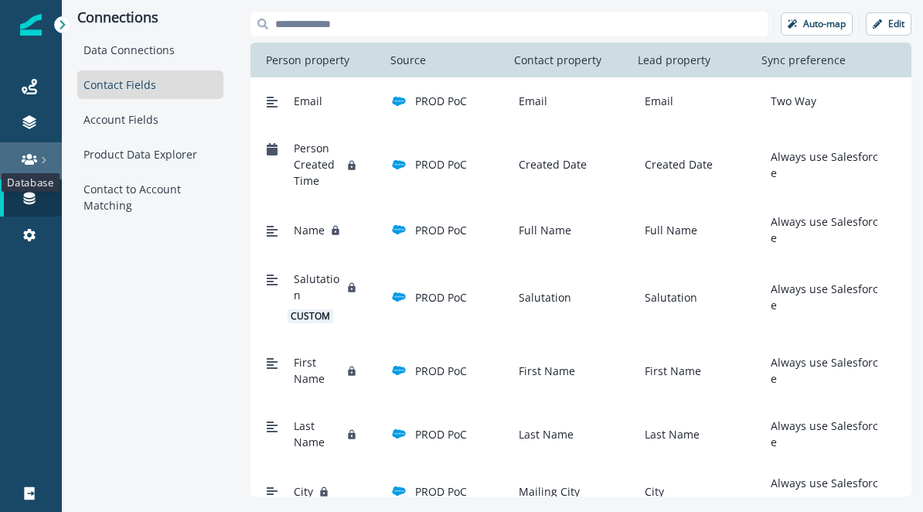
click at [23, 162] on icon at bounding box center [29, 158] width 15 height 15
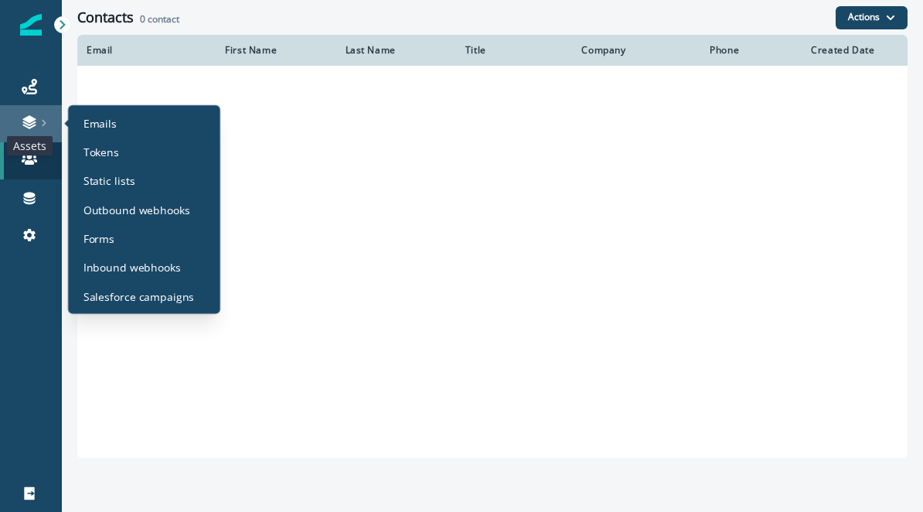
click at [24, 116] on icon at bounding box center [29, 121] width 15 height 15
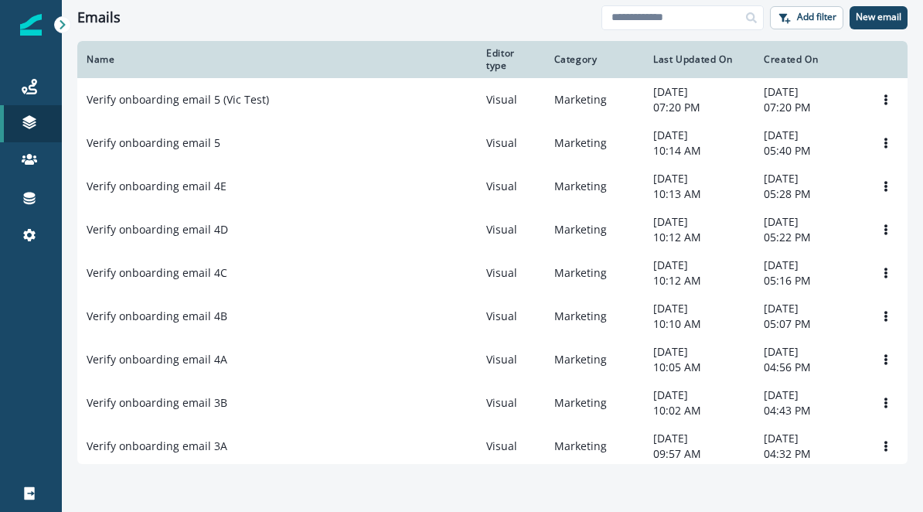
click at [189, 25] on div "Emails" at bounding box center [339, 17] width 524 height 17
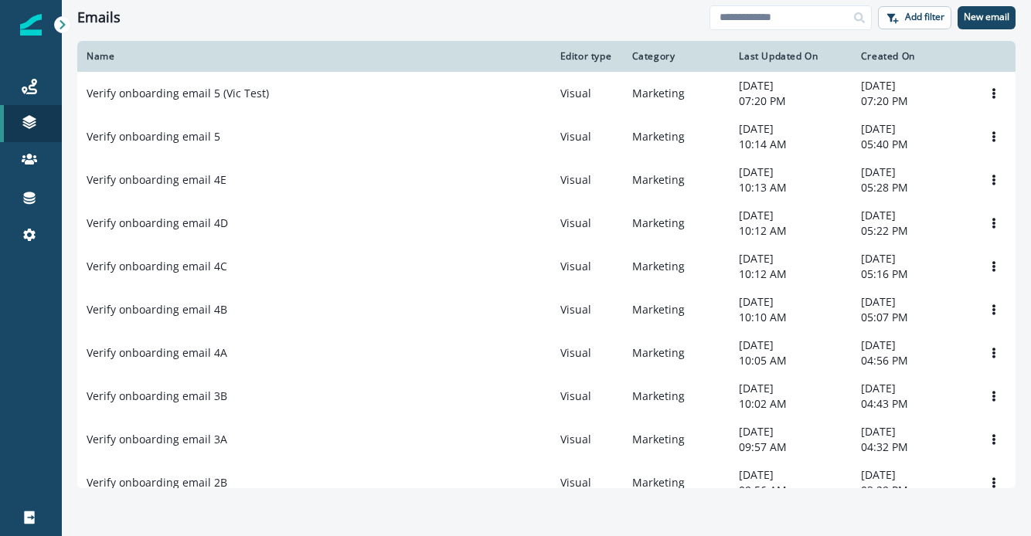
click at [60, 26] on icon at bounding box center [62, 24] width 11 height 11
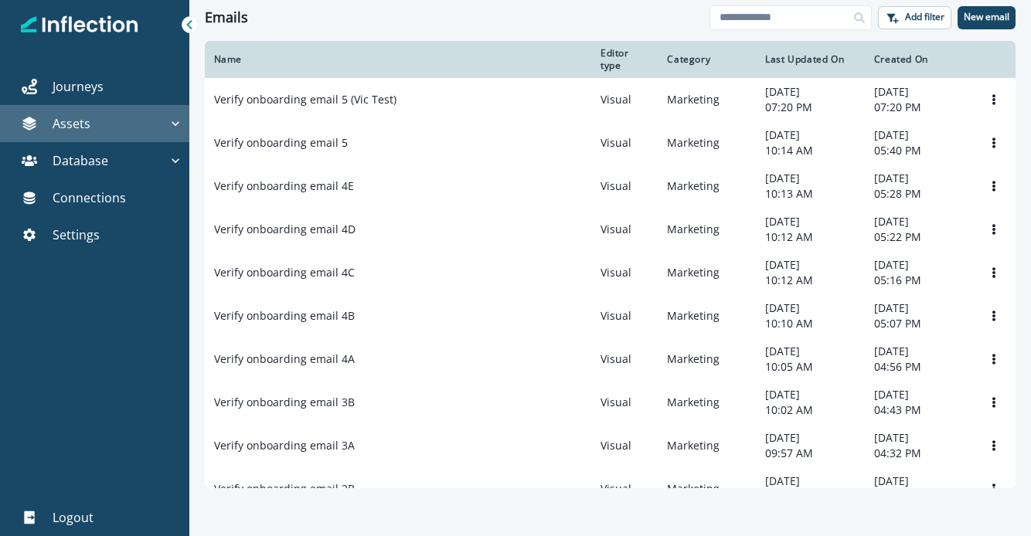
click at [133, 123] on div "Assets" at bounding box center [87, 123] width 162 height 19
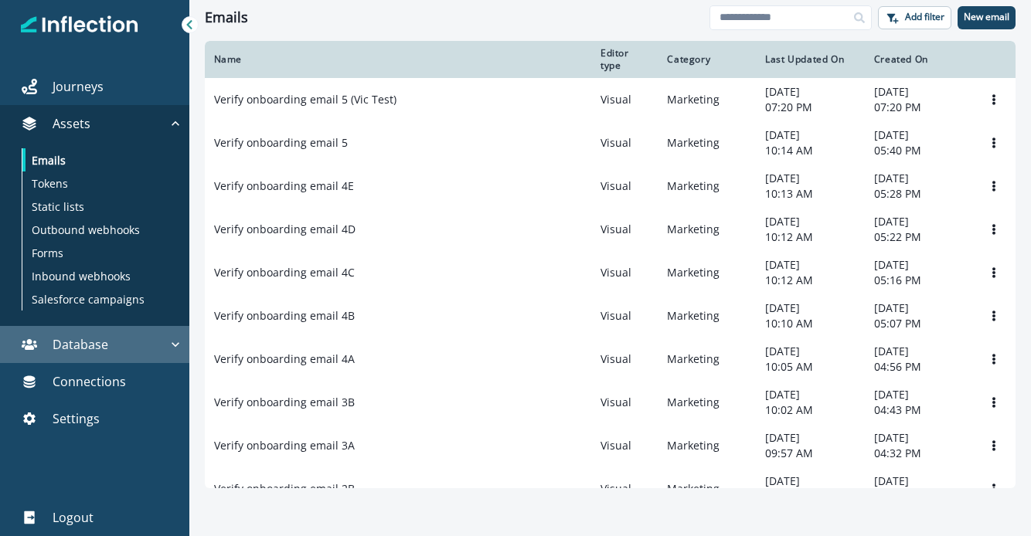
click at [102, 345] on p "Database" at bounding box center [81, 344] width 56 height 19
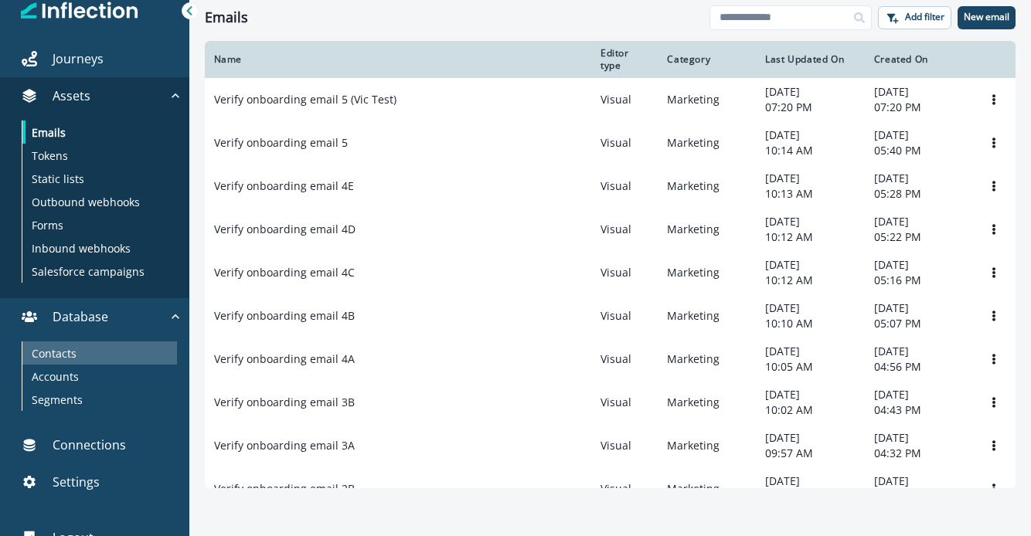
click at [88, 352] on div "Contacts" at bounding box center [99, 353] width 155 height 23
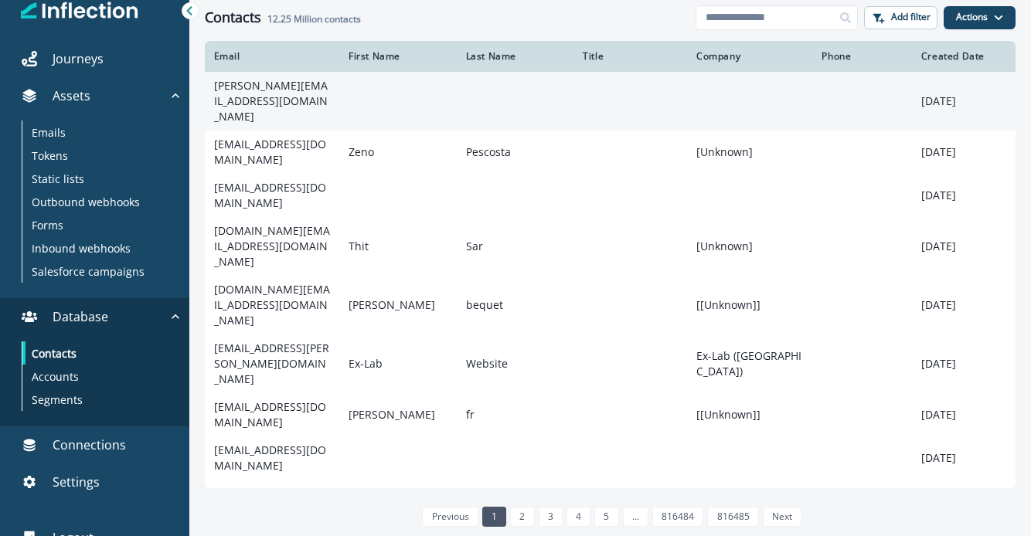
click at [270, 92] on td "[PERSON_NAME][EMAIL_ADDRESS][DOMAIN_NAME]" at bounding box center [272, 101] width 134 height 59
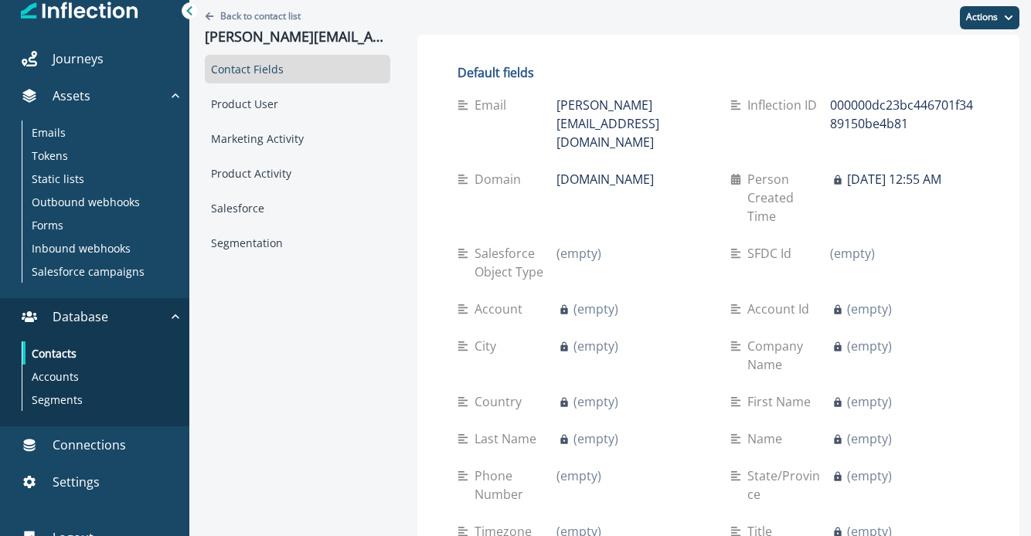
click at [209, 15] on icon "Go back" at bounding box center [209, 16] width 9 height 8
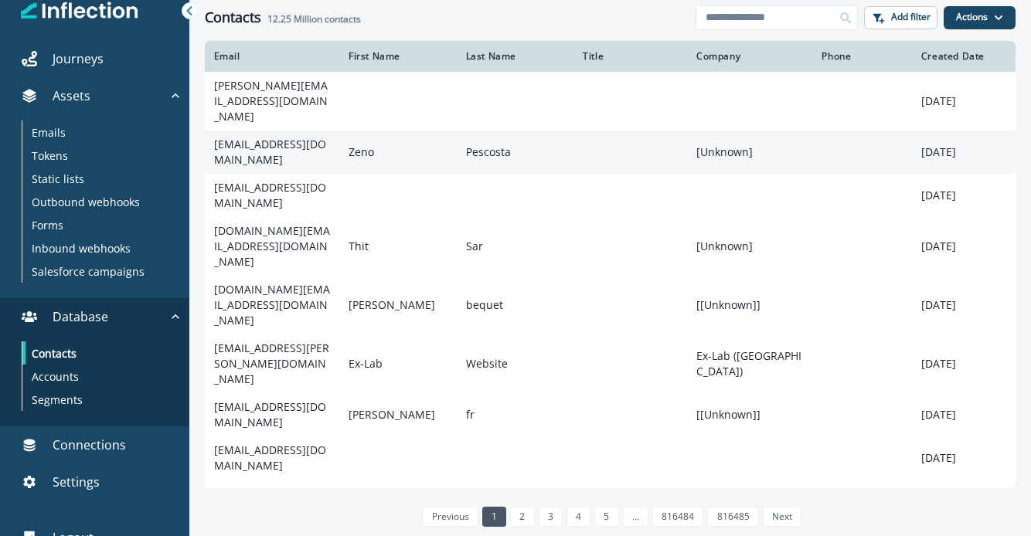
click at [239, 136] on td "[EMAIL_ADDRESS][DOMAIN_NAME]" at bounding box center [272, 152] width 134 height 43
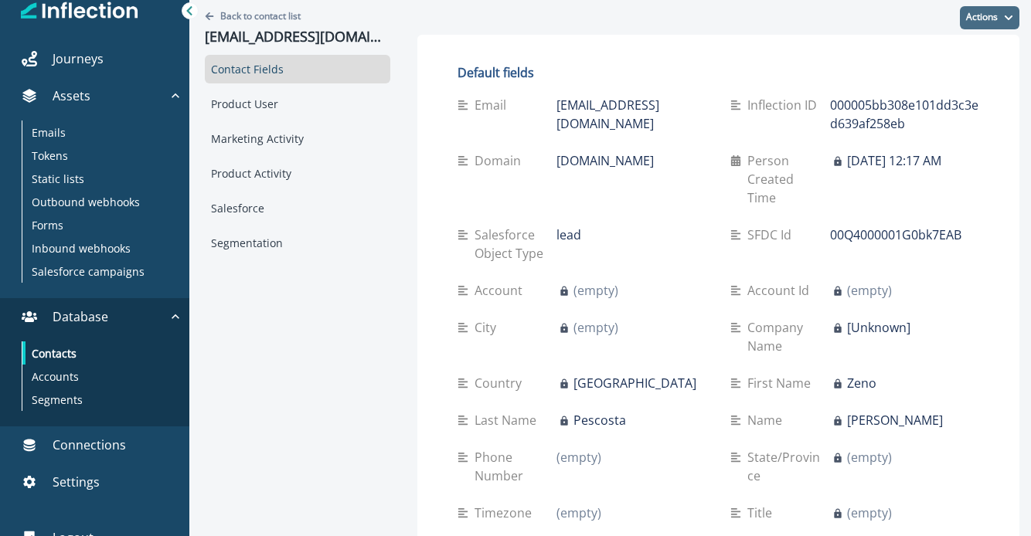
click at [980, 15] on button "Actions" at bounding box center [990, 17] width 60 height 23
click at [785, 15] on div "Actions Edit Delete" at bounding box center [718, 17] width 603 height 35
click at [262, 204] on div "Salesforce" at bounding box center [297, 208] width 185 height 29
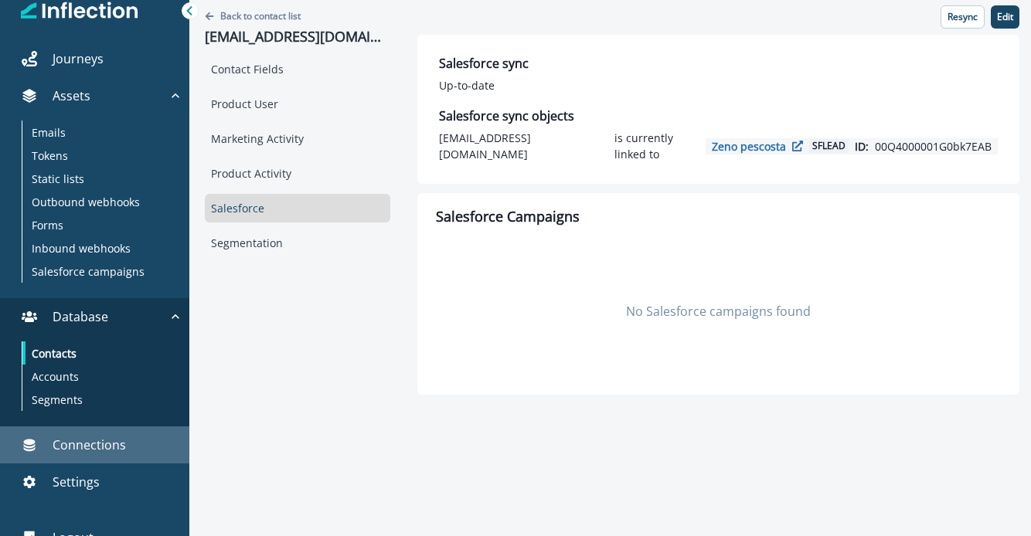
click at [69, 443] on p "Connections" at bounding box center [89, 445] width 73 height 19
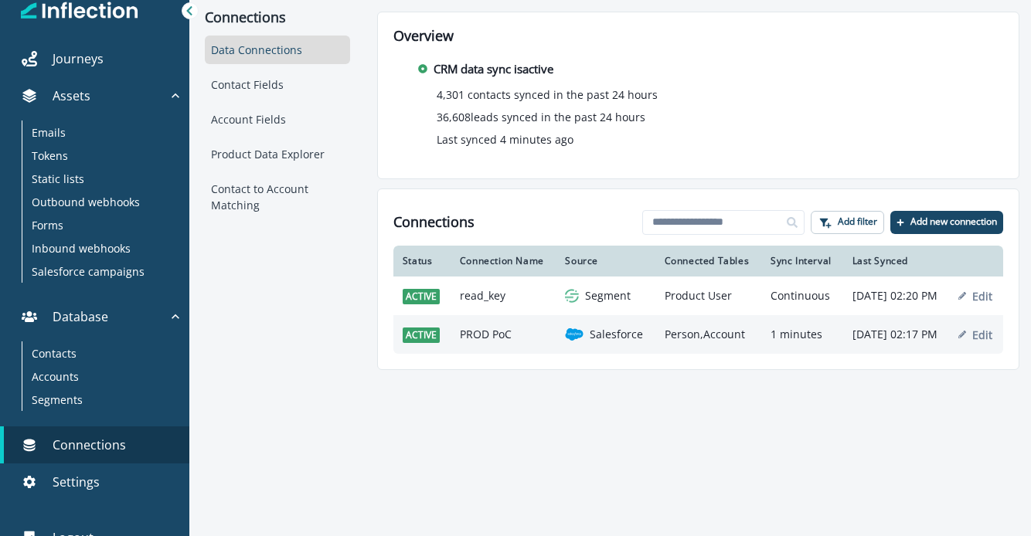
click at [479, 344] on td "PROD PoC" at bounding box center [504, 334] width 106 height 39
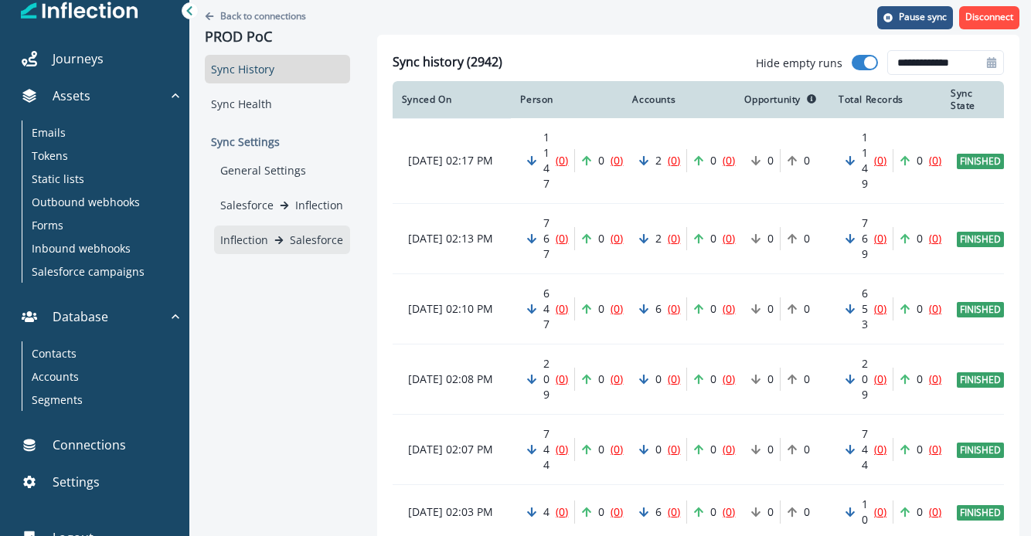
click at [259, 237] on p "Inflection" at bounding box center [244, 240] width 48 height 16
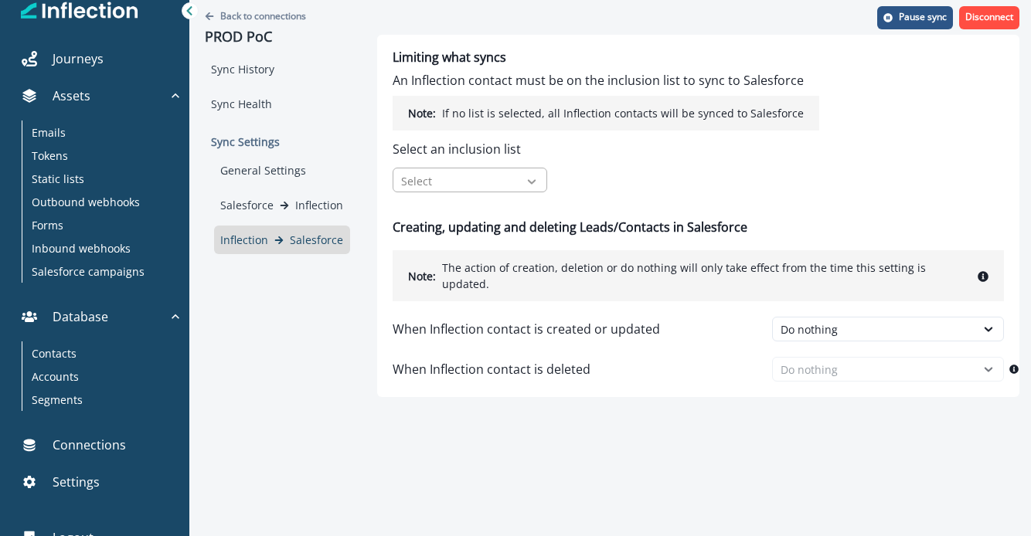
click at [523, 175] on div at bounding box center [532, 181] width 26 height 15
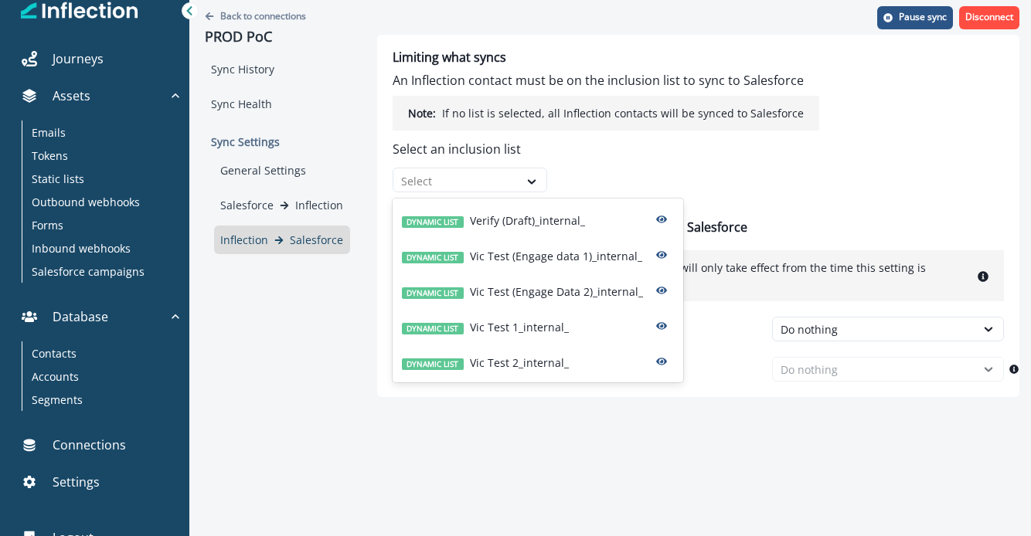
click at [672, 154] on p "Select an inclusion list" at bounding box center [606, 149] width 427 height 19
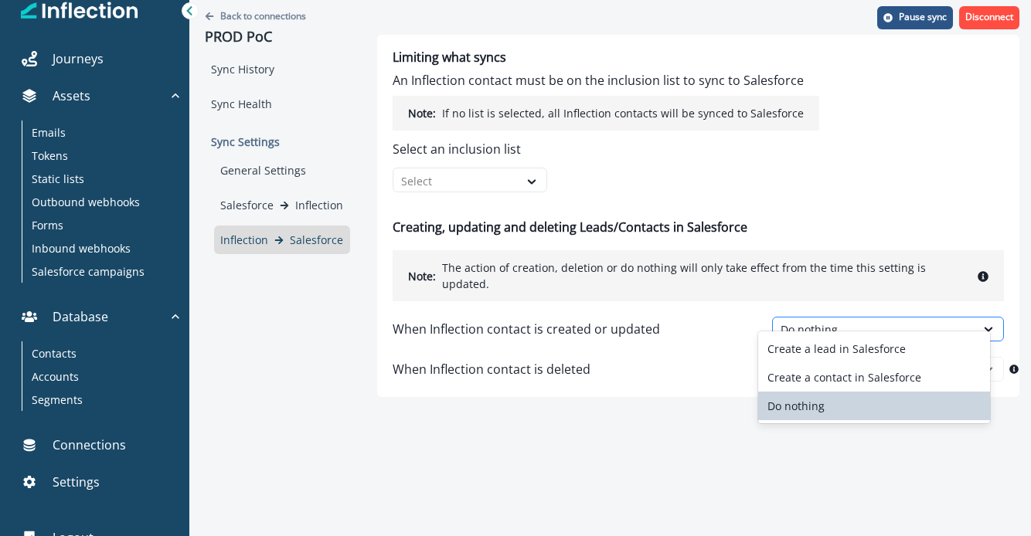
click at [859, 322] on div "Do nothing" at bounding box center [874, 330] width 187 height 16
click at [375, 440] on div "Back to connections PROD PoC Sync History Sync Health Sync Settings General Set…" at bounding box center [610, 268] width 842 height 536
